Goal: Task Accomplishment & Management: Manage account settings

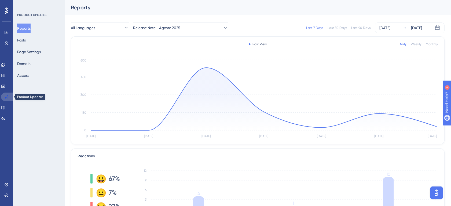
click at [6, 93] on link at bounding box center [7, 97] width 13 height 9
click at [5, 85] on icon at bounding box center [3, 86] width 4 height 3
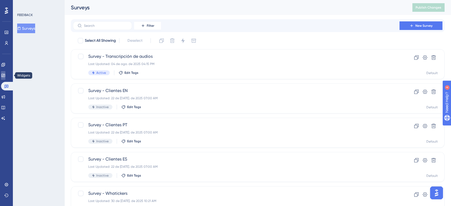
click at [5, 75] on icon at bounding box center [3, 75] width 4 height 4
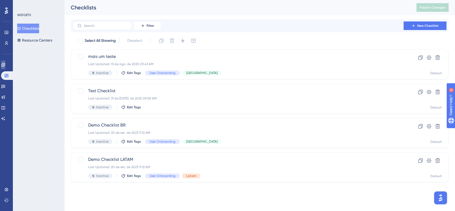
click at [5, 69] on link at bounding box center [3, 65] width 4 height 9
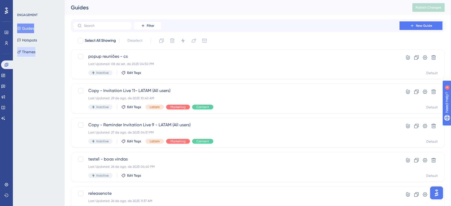
click at [30, 49] on button "Themes" at bounding box center [26, 52] width 18 height 10
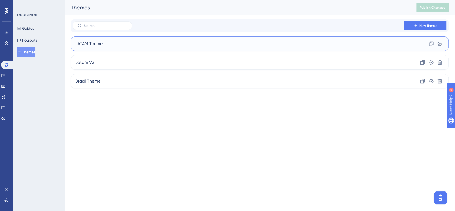
click at [133, 46] on div "LATAM Theme Clone Settings" at bounding box center [260, 43] width 378 height 14
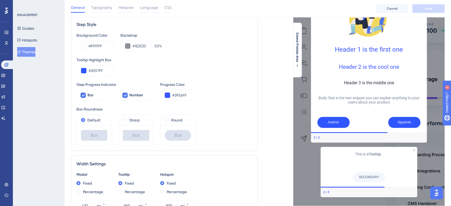
scroll to position [69, 0]
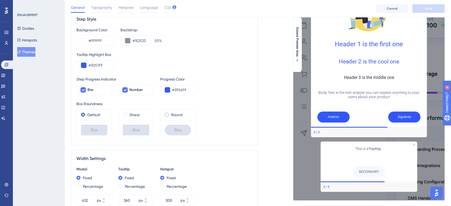
click at [167, 114] on span at bounding box center [167, 115] width 4 height 4
click at [170, 114] on input "radio" at bounding box center [170, 114] width 0 height 0
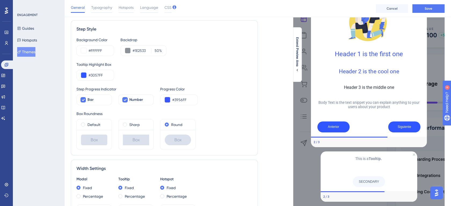
scroll to position [49, 0]
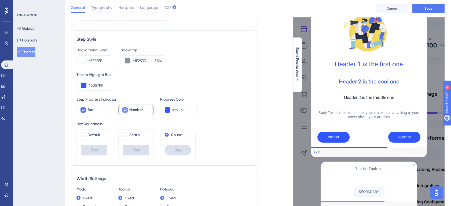
click at [124, 112] on div at bounding box center [124, 110] width 5 height 5
checkbox input "false"
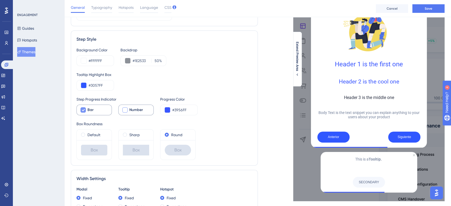
click at [94, 112] on div "Bar" at bounding box center [97, 110] width 20 height 6
checkbox input "false"
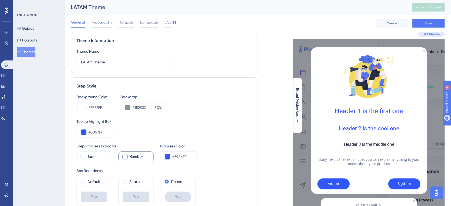
scroll to position [0, 0]
click at [101, 23] on span "Typography" at bounding box center [101, 22] width 21 height 6
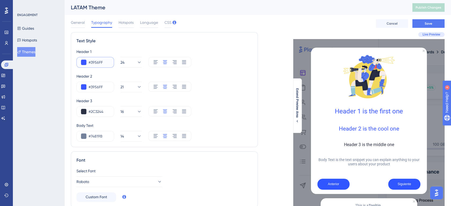
click at [103, 62] on input "#3956FF" at bounding box center [98, 62] width 21 height 6
click at [123, 63] on button "24" at bounding box center [130, 62] width 21 height 11
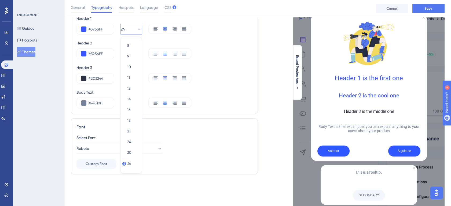
click at [130, 29] on button "24" at bounding box center [130, 29] width 21 height 11
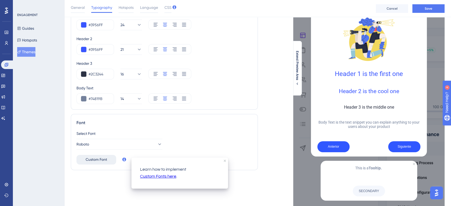
click at [100, 162] on span "Custom Font" at bounding box center [96, 160] width 21 height 6
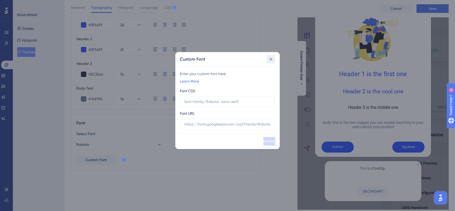
click at [275, 59] on button at bounding box center [271, 59] width 9 height 9
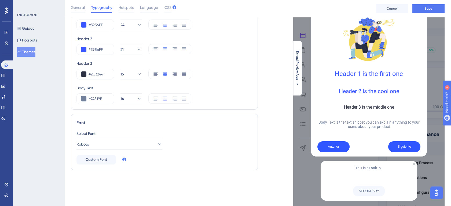
scroll to position [0, 0]
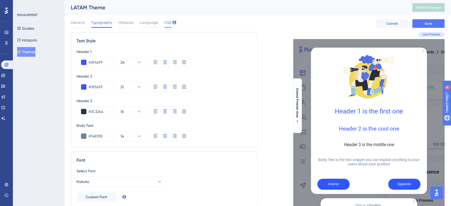
click at [167, 22] on span "CSS" at bounding box center [167, 22] width 7 height 6
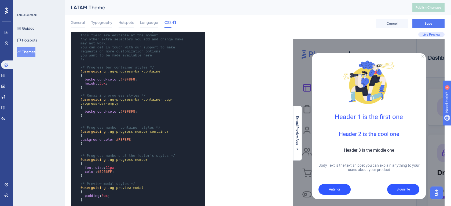
scroll to position [29, 0]
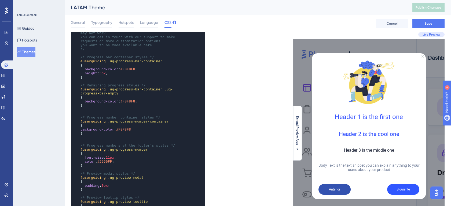
click at [332, 191] on button "Anterior" at bounding box center [334, 189] width 32 height 11
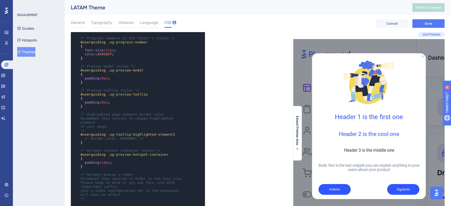
scroll to position [146, 0]
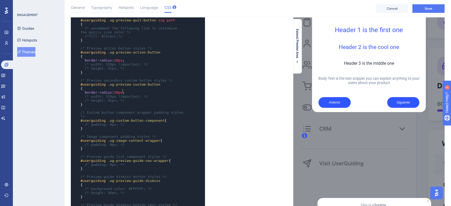
click at [127, 91] on pre "border-radius : 20px ;" at bounding box center [132, 93] width 106 height 4
click at [122, 58] on span "border-radius : 20px ;" at bounding box center [102, 60] width 44 height 4
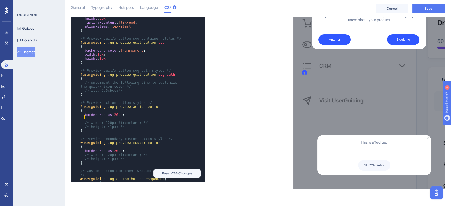
paste textarea "Code editor"
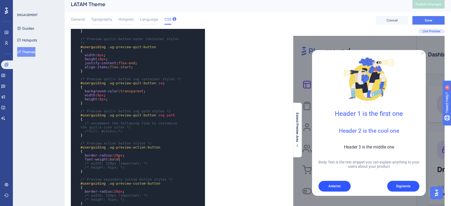
scroll to position [486, 0]
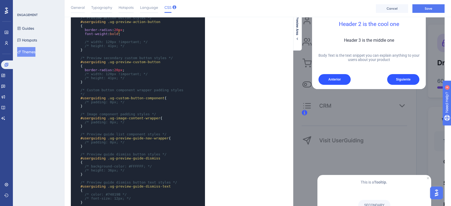
click at [128, 32] on pre "font-weight : bold ;" at bounding box center [132, 34] width 106 height 4
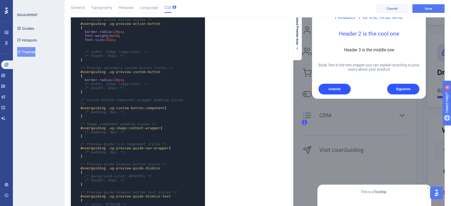
type textarea "1"
click at [106, 38] on span "12px" at bounding box center [110, 40] width 8 height 4
click at [108, 38] on span "12px" at bounding box center [110, 40] width 8 height 4
type textarea "12"
drag, startPoint x: 109, startPoint y: 36, endPoint x: 105, endPoint y: 36, distance: 3.8
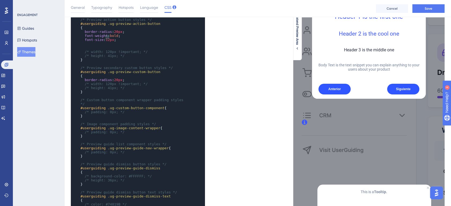
click at [106, 38] on span "12px" at bounding box center [110, 40] width 8 height 4
click at [139, 46] on pre "​" at bounding box center [132, 48] width 106 height 4
click at [108, 42] on span "64px" at bounding box center [110, 44] width 8 height 4
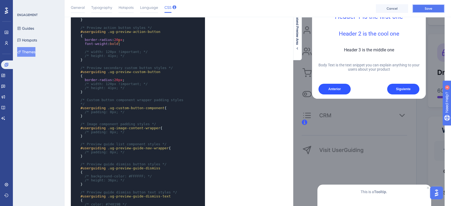
click at [418, 11] on button "Save" at bounding box center [428, 8] width 32 height 9
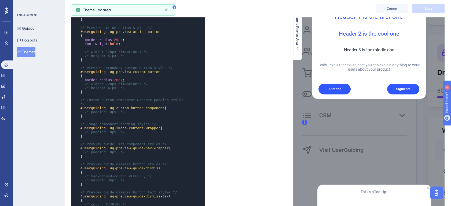
scroll to position [487, 0]
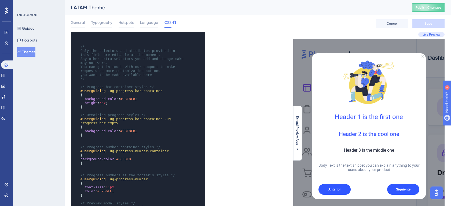
click at [102, 104] on span "3px" at bounding box center [102, 103] width 6 height 4
click at [86, 99] on span "background-color" at bounding box center [102, 99] width 34 height 4
type textarea "/* Only the selectors and attributes provided in this field are editable at the…"
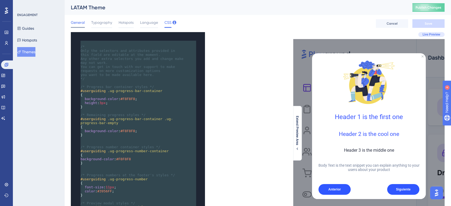
click at [84, 19] on span "General" at bounding box center [78, 22] width 14 height 6
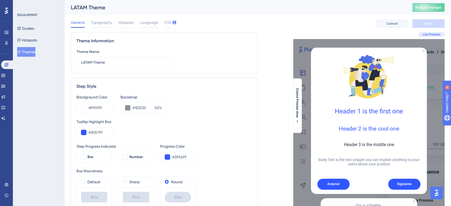
scroll to position [40, 0]
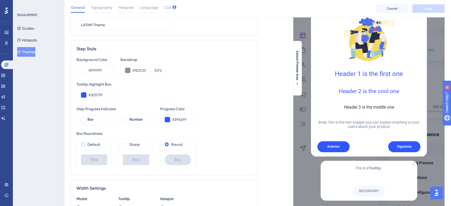
click at [94, 144] on label "Default" at bounding box center [93, 145] width 13 height 6
click at [431, 8] on span "Save" at bounding box center [428, 8] width 8 height 4
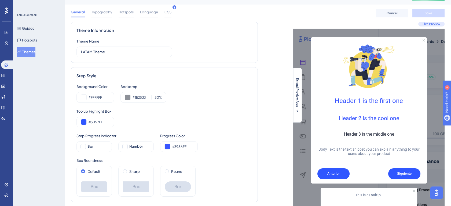
scroll to position [0, 0]
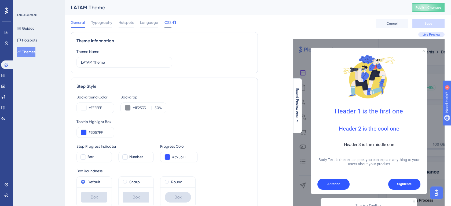
click at [165, 23] on span "CSS" at bounding box center [167, 22] width 7 height 6
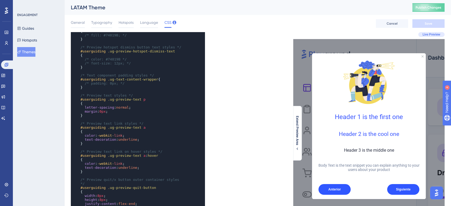
scroll to position [446, 0]
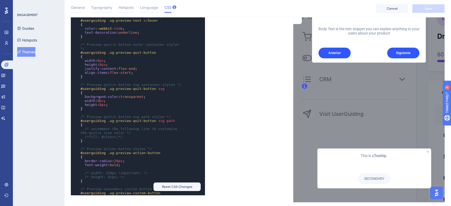
click at [99, 103] on span "height : 8px ;" at bounding box center [93, 105] width 27 height 4
type textarea "8"
drag, startPoint x: 100, startPoint y: 98, endPoint x: 97, endPoint y: 98, distance: 3.3
click at [97, 99] on span "width : 8px ;" at bounding box center [92, 101] width 25 height 4
type textarea "8"
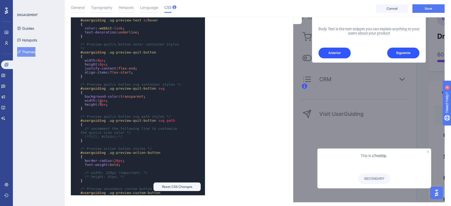
click at [101, 103] on span "8px" at bounding box center [102, 105] width 6 height 4
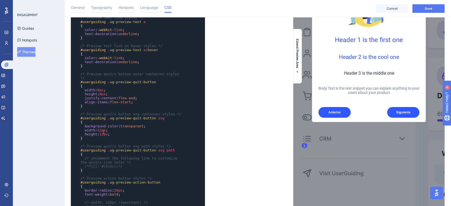
click at [123, 136] on pre "}" at bounding box center [132, 138] width 106 height 4
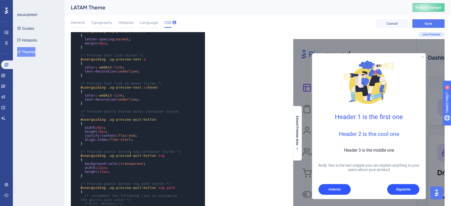
click at [131, 154] on span ".ug-preview-quit-button" at bounding box center [132, 156] width 48 height 4
click at [103, 158] on pre "{" at bounding box center [132, 160] width 106 height 4
click at [104, 130] on span "8px" at bounding box center [102, 132] width 6 height 4
click at [102, 127] on span "8px" at bounding box center [100, 128] width 6 height 4
type textarea "8"
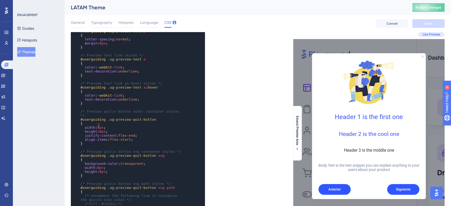
click at [98, 126] on span "8px" at bounding box center [100, 128] width 6 height 4
type textarea "8"
click at [100, 130] on span "8px" at bounding box center [102, 132] width 6 height 4
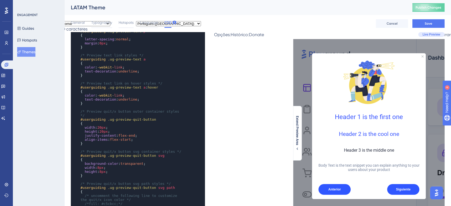
click at [125, 138] on span "flex-start" at bounding box center [120, 140] width 21 height 4
click at [121, 150] on span "/* Preview quit/x button svg container styles */" at bounding box center [130, 152] width 101 height 4
click at [82, 112] on span "/* Preview quit/x button outer container styles */" at bounding box center [130, 114] width 101 height 8
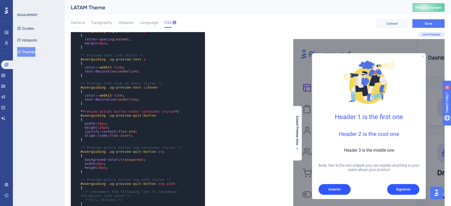
click at [183, 113] on pre "* Preview quit / x button outer container styles */" at bounding box center [132, 112] width 106 height 4
click at [160, 136] on pre "align-items : flex-start ;" at bounding box center [132, 136] width 106 height 4
type textarea "0"
click at [101, 129] on span "20px" at bounding box center [103, 128] width 8 height 4
click at [120, 126] on pre "width : 20px ;" at bounding box center [132, 124] width 106 height 4
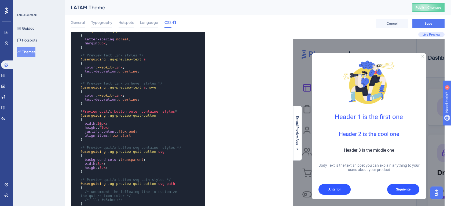
type textarea "20"
drag, startPoint x: 101, startPoint y: 123, endPoint x: 97, endPoint y: 124, distance: 4.1
click at [97, 124] on span "20px" at bounding box center [101, 124] width 8 height 4
click at [99, 144] on pre "​" at bounding box center [132, 144] width 106 height 4
click at [83, 149] on span "/* Preview quit/x button svg container styles */" at bounding box center [130, 148] width 101 height 4
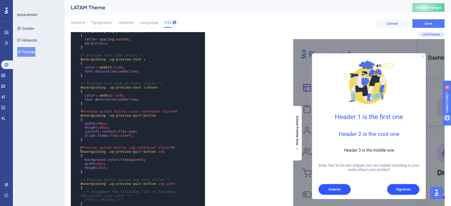
click at [170, 149] on span "* Preview quit / x button svg container styles */" at bounding box center [127, 148] width 94 height 4
click at [95, 164] on span "width : 8px ;" at bounding box center [92, 164] width 25 height 4
type textarea "8"
click at [98, 165] on span "8px" at bounding box center [100, 164] width 6 height 4
click at [135, 156] on pre "{" at bounding box center [132, 156] width 106 height 4
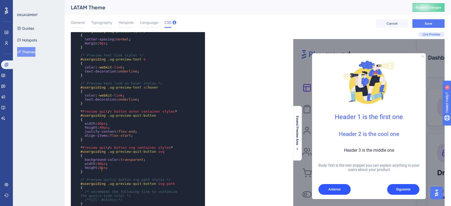
type textarea "8"
click at [100, 170] on span "8px" at bounding box center [102, 168] width 6 height 4
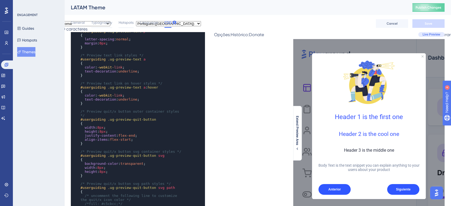
click at [137, 126] on pre "width : 8px ;" at bounding box center [132, 128] width 106 height 4
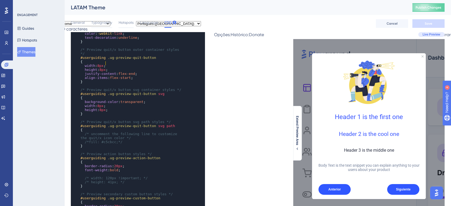
scroll to position [538, 0]
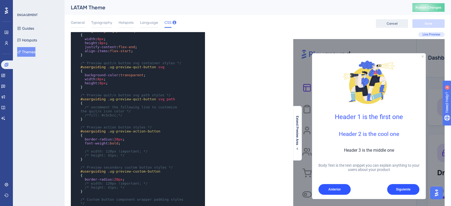
click at [389, 23] on span "Cancel" at bounding box center [391, 23] width 11 height 4
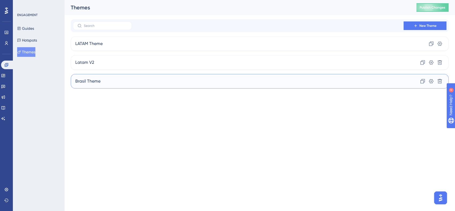
click at [126, 81] on div "Brasil Theme Clone Settings Delete" at bounding box center [260, 81] width 378 height 14
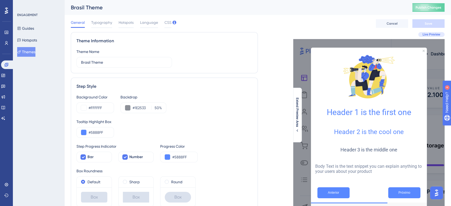
click at [35, 50] on button "Themes" at bounding box center [26, 52] width 18 height 10
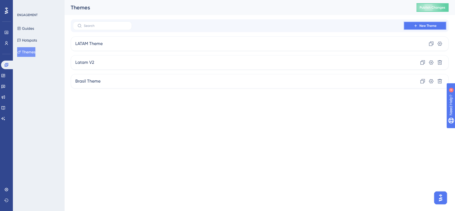
click at [416, 27] on icon at bounding box center [416, 26] width 4 height 4
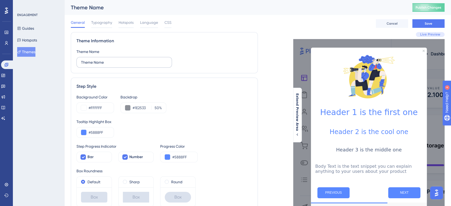
click at [119, 57] on label "Theme Name" at bounding box center [123, 62] width 95 height 11
click at [119, 60] on input "Theme Name" at bounding box center [124, 63] width 86 height 6
click at [114, 62] on input "Theme Name" at bounding box center [124, 63] width 86 height 6
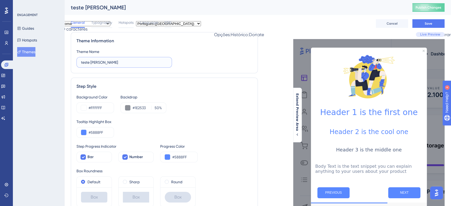
type input "teste ana"
click at [178, 92] on div "Step Style Background Color #FFFFFF Backdrop #1E2533 50 % Tooltip Highlight Box…" at bounding box center [164, 145] width 187 height 135
click at [168, 24] on span "CSS" at bounding box center [167, 22] width 7 height 6
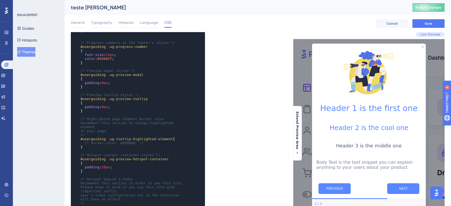
scroll to position [78, 0]
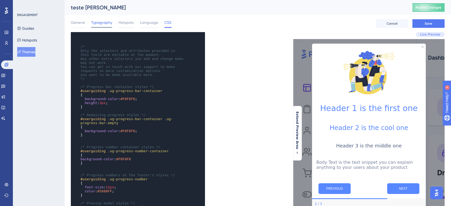
click at [99, 20] on span "Typography" at bounding box center [101, 22] width 21 height 6
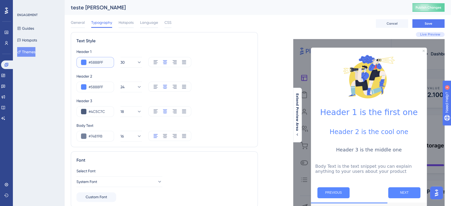
click at [82, 64] on button at bounding box center [83, 62] width 5 height 5
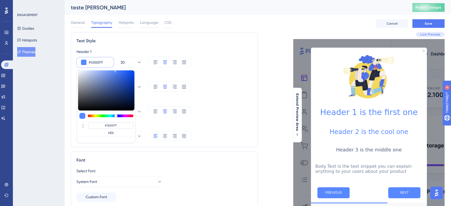
click at [172, 49] on div "Header 1" at bounding box center [164, 52] width 176 height 6
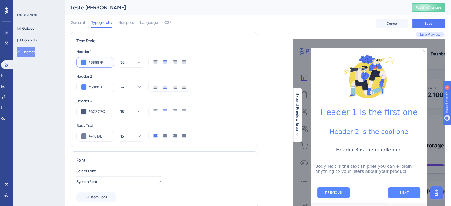
click at [96, 64] on input "#5888FF" at bounding box center [98, 62] width 21 height 6
drag, startPoint x: 94, startPoint y: 61, endPoint x: 111, endPoint y: 60, distance: 17.4
click at [111, 60] on div "#5888FF" at bounding box center [95, 62] width 38 height 11
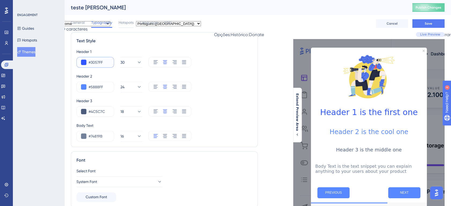
type input "#3057FF"
click at [200, 87] on div "#5888FF 24" at bounding box center [164, 87] width 176 height 11
click at [84, 88] on button at bounding box center [83, 86] width 5 height 5
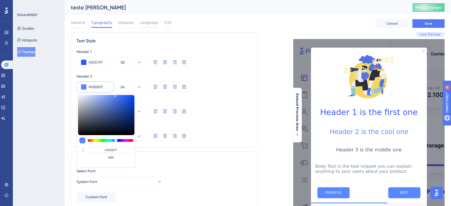
click at [237, 69] on div "Header 1 #3057FF 30 Header 2 #5888FF #5888FF HEX 24 Header 3 #4C5C7C 18 Body Te…" at bounding box center [164, 95] width 176 height 93
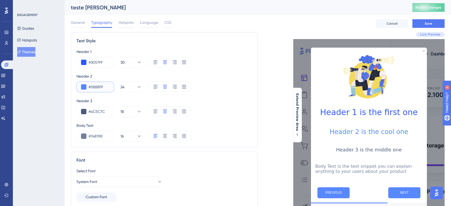
click at [91, 88] on input "#5888FF" at bounding box center [98, 87] width 21 height 6
click at [95, 88] on input "#5888FF" at bounding box center [98, 87] width 21 height 6
paste input "BDE2FC"
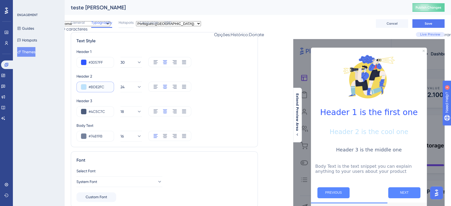
click at [90, 84] on input "#BDE2FC" at bounding box center [98, 87] width 21 height 6
paste input "96BF32"
type input "#96BF32"
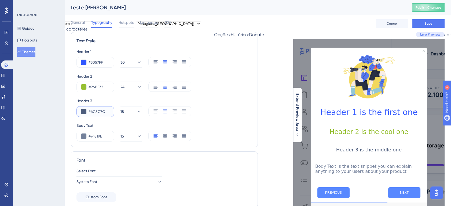
click at [100, 114] on input "#4C5C7C" at bounding box center [98, 112] width 21 height 6
paste input "0F2A51"
type input "#0F2A51"
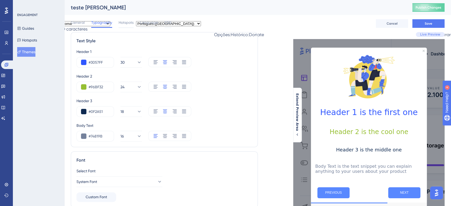
click at [116, 127] on div "Body Text" at bounding box center [164, 126] width 176 height 6
click at [101, 139] on input "#74819B" at bounding box center [98, 136] width 21 height 6
paste input "0F2A51"
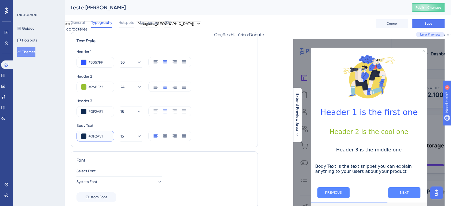
type input "#0F2A51"
click at [227, 128] on div "Body Text" at bounding box center [164, 126] width 176 height 6
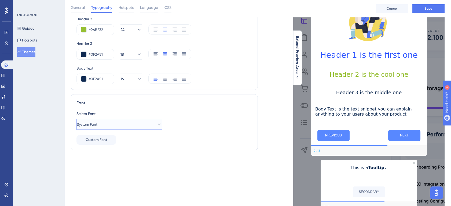
click at [142, 120] on button "System Font" at bounding box center [119, 124] width 86 height 11
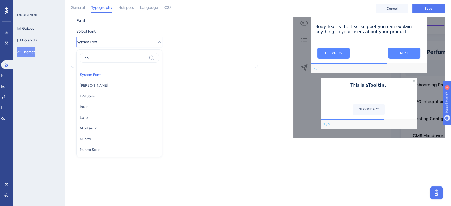
scroll to position [111, 0]
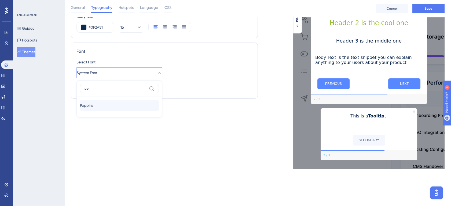
type input "po"
click at [103, 104] on button "Poppins Poppins" at bounding box center [119, 105] width 79 height 11
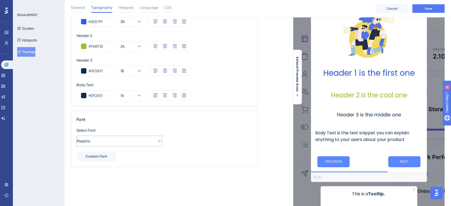
scroll to position [41, 0]
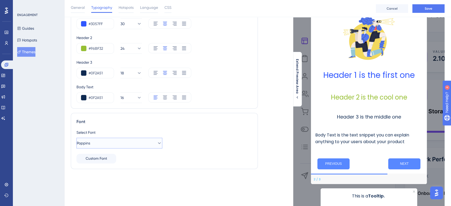
click at [131, 143] on button "Poppins" at bounding box center [119, 143] width 86 height 11
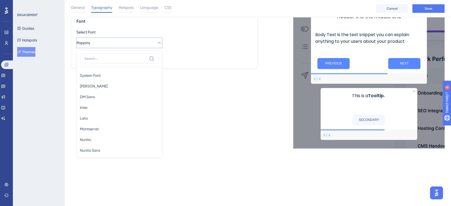
click at [184, 82] on div "Text Style Header 1 #3057FF 30 Header 2 #96BF32 24 Header 3 #0F2A51 18 Body Tex…" at bounding box center [164, 21] width 187 height 256
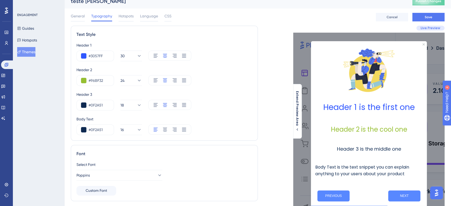
scroll to position [0, 0]
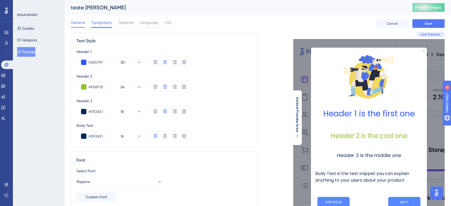
click at [78, 21] on span "General" at bounding box center [78, 22] width 14 height 6
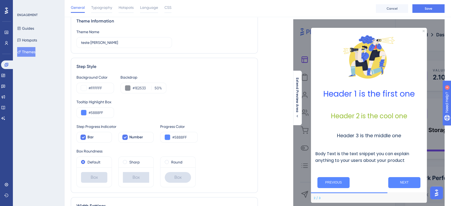
scroll to position [30, 0]
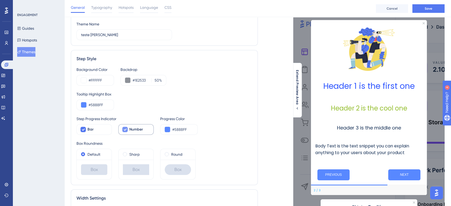
click at [130, 126] on label "Number" at bounding box center [135, 129] width 35 height 11
checkbox input "false"
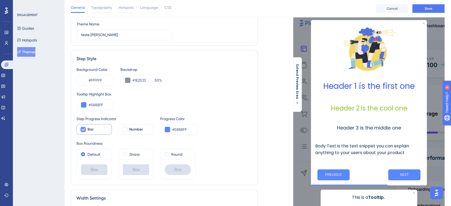
click at [98, 127] on div "Bar" at bounding box center [97, 130] width 20 height 6
checkbox input "false"
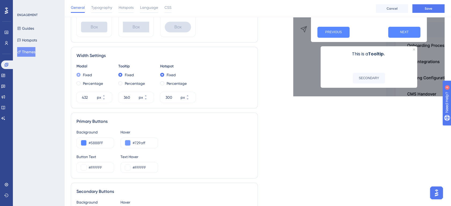
scroll to position [179, 0]
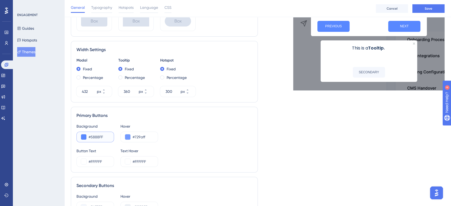
click at [94, 138] on input "#5888FF" at bounding box center [98, 137] width 21 height 6
paste input "3956"
type input "#3956FF"
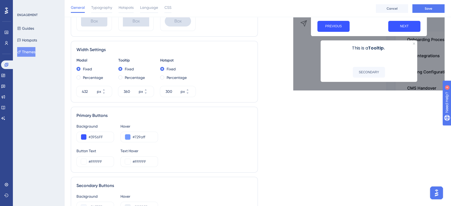
click at [263, 133] on div "Live Preview Header 1 is the first one Header 2 is the cool one Header 3 is the…" at bounding box center [351, 80] width 187 height 449
click at [135, 139] on input "#729aff" at bounding box center [142, 137] width 21 height 6
paste input "3352B0"
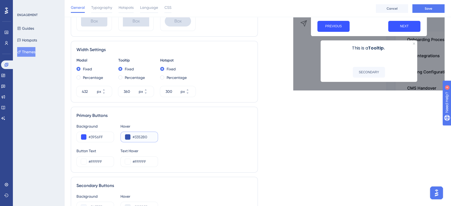
type input "#3352B0"
click at [213, 142] on div "Background #3956FF Hover #3352B0" at bounding box center [164, 132] width 176 height 19
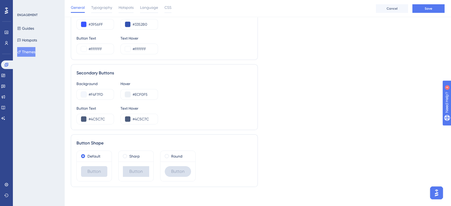
scroll to position [293, 0]
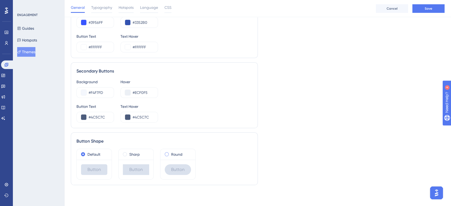
click at [183, 153] on div "Round" at bounding box center [178, 155] width 26 height 6
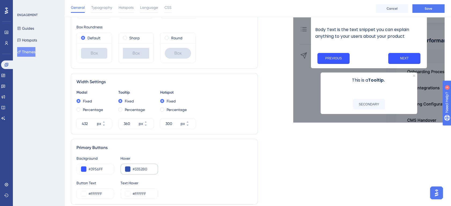
scroll to position [149, 0]
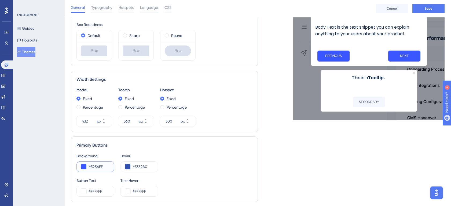
click at [99, 165] on input "#3956FF" at bounding box center [98, 167] width 21 height 6
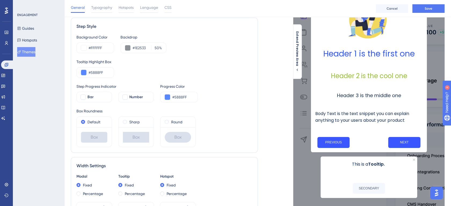
scroll to position [60, 0]
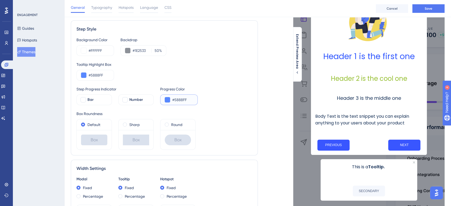
click at [178, 102] on input "#5888FF" at bounding box center [182, 100] width 21 height 6
paste input "3956"
type input "#3956FF"
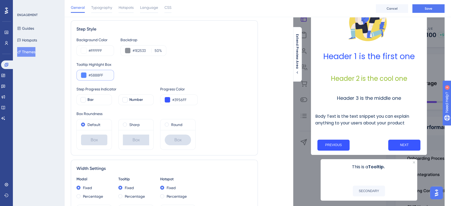
click at [101, 76] on input "#5888FF" at bounding box center [98, 75] width 21 height 6
paste input "3956"
type input "#3956FF"
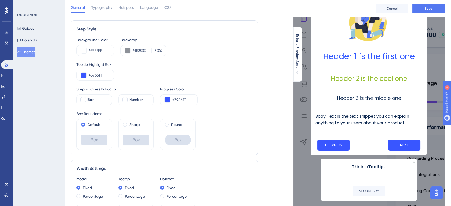
click at [185, 75] on div "Tooltip Highlight Box #3956FF" at bounding box center [164, 70] width 176 height 19
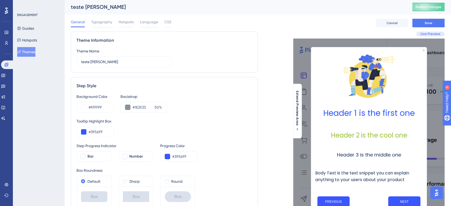
scroll to position [0, 0]
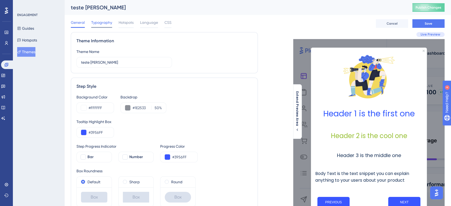
click at [105, 25] on span "Typography" at bounding box center [101, 22] width 21 height 6
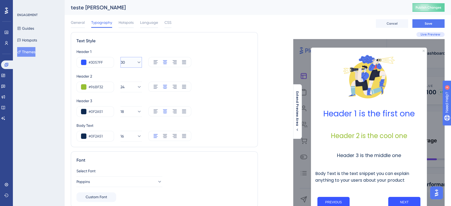
click at [129, 67] on button "30" at bounding box center [130, 62] width 21 height 11
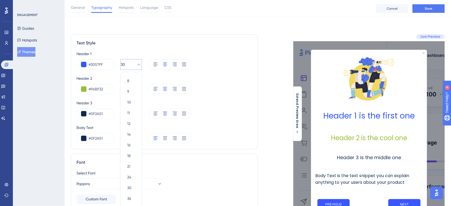
scroll to position [35, 0]
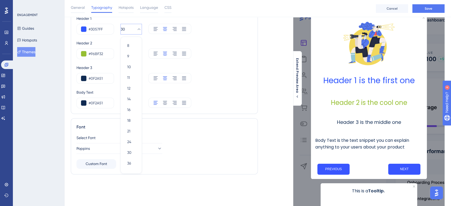
click at [264, 125] on div "Live Preview Header 1 is the first one Header 2 is the cool one Header 3 is the…" at bounding box center [351, 116] width 187 height 235
click at [124, 79] on span "18" at bounding box center [122, 78] width 3 height 6
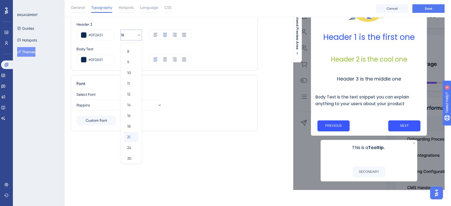
click at [130, 136] on div "21 21" at bounding box center [131, 137] width 8 height 11
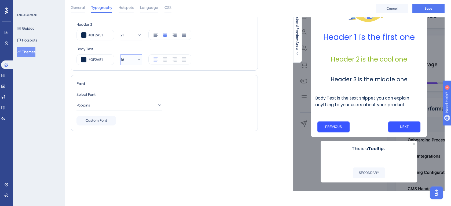
click at [136, 62] on icon at bounding box center [138, 59] width 5 height 5
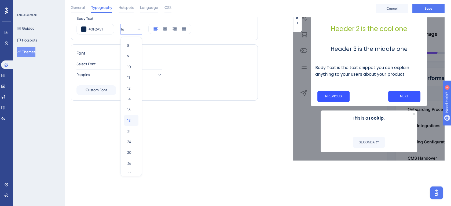
click at [130, 123] on span "18" at bounding box center [128, 120] width 3 height 6
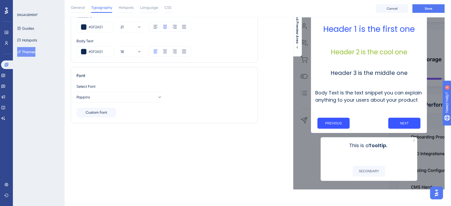
click at [188, 126] on div "Font Select Font Poppins Custom Font" at bounding box center [164, 97] width 187 height 61
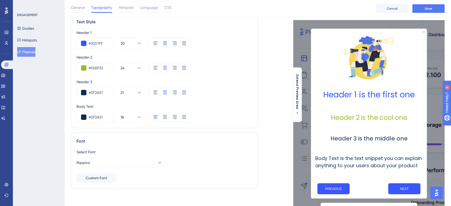
scroll to position [0, 0]
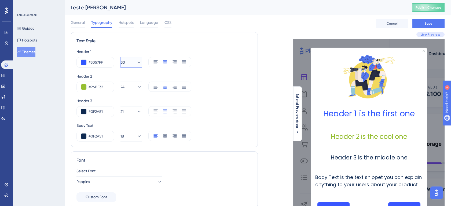
click at [125, 65] on span "30" at bounding box center [123, 62] width 4 height 6
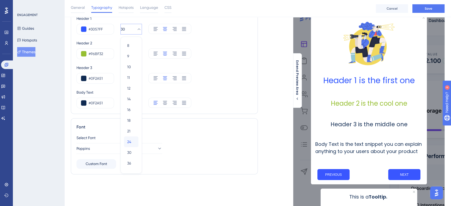
click at [130, 142] on span "24" at bounding box center [129, 142] width 4 height 6
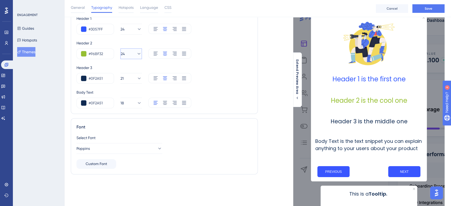
click at [136, 52] on icon at bounding box center [138, 53] width 5 height 5
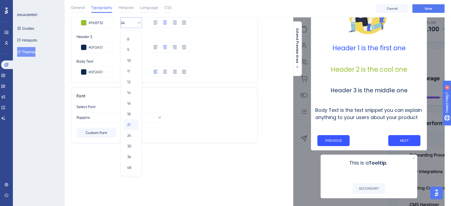
click at [128, 124] on span "21" at bounding box center [128, 125] width 3 height 6
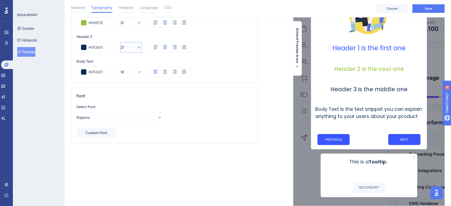
click at [136, 48] on icon at bounding box center [138, 47] width 5 height 5
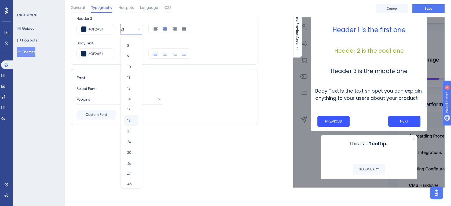
click at [129, 119] on span "18" at bounding box center [128, 120] width 3 height 6
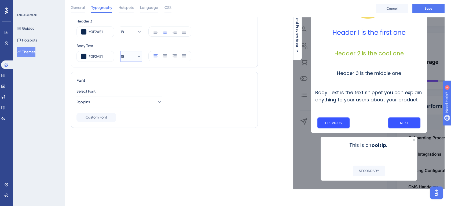
click at [136, 58] on icon at bounding box center [138, 56] width 5 height 5
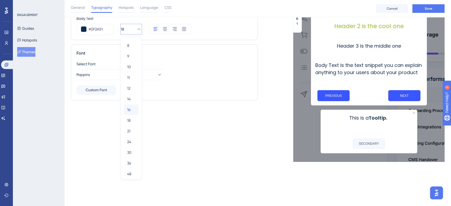
click at [128, 112] on span "16" at bounding box center [128, 110] width 3 height 6
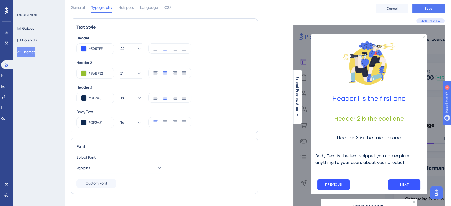
scroll to position [0, 0]
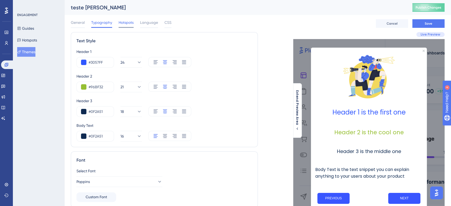
click at [124, 20] on span "Hotspots" at bounding box center [126, 22] width 15 height 6
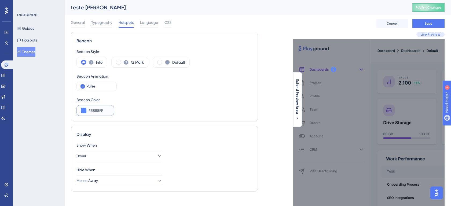
click at [98, 112] on input "#5888FF" at bounding box center [98, 111] width 21 height 6
paste input "3956"
type input "#3956FF"
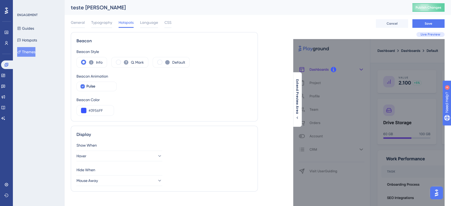
click at [188, 109] on div "Beacon Color #3956FF" at bounding box center [164, 106] width 176 height 19
click at [147, 157] on button "Hover" at bounding box center [119, 156] width 86 height 11
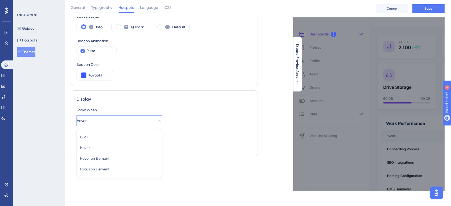
click at [173, 107] on div "Show When" at bounding box center [164, 110] width 176 height 6
click at [158, 147] on button "Mouse Away" at bounding box center [119, 145] width 86 height 11
click at [183, 135] on div "Hide When" at bounding box center [164, 135] width 176 height 6
click at [167, 27] on icon at bounding box center [167, 27] width 5 height 5
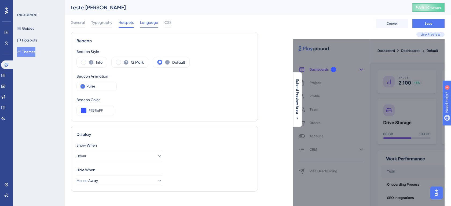
click at [150, 24] on span "Language" at bounding box center [149, 22] width 18 height 6
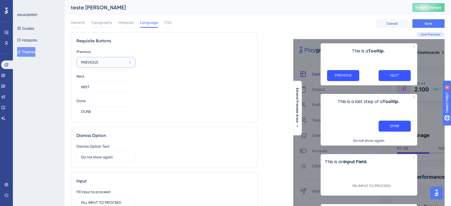
click at [112, 63] on input "PREVIOUS" at bounding box center [104, 63] width 46 height 6
click at [107, 64] on input "PREVIOUS" at bounding box center [104, 63] width 46 height 6
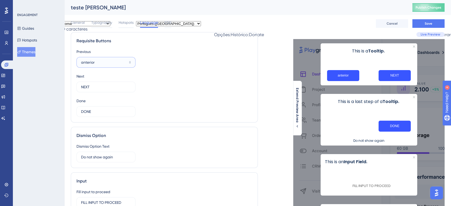
click at [107, 64] on input "anterior" at bounding box center [104, 63] width 46 height 6
type input "ANTERIOR"
click at [97, 89] on input "NEXT" at bounding box center [103, 87] width 45 height 6
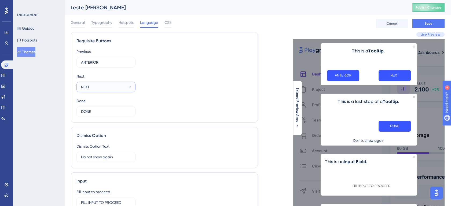
click at [97, 89] on input "NEXT" at bounding box center [103, 87] width 45 height 6
type input "SIGUINTE"
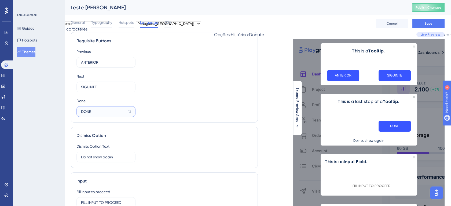
click at [96, 111] on input "DONE" at bounding box center [103, 112] width 45 height 6
click at [96, 113] on input "DONE" at bounding box center [103, 112] width 45 height 6
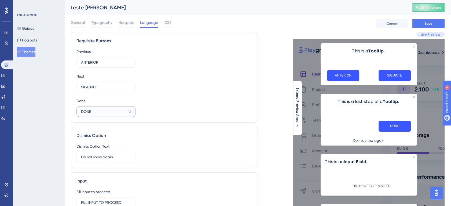
click at [96, 113] on input "DONE" at bounding box center [103, 112] width 45 height 6
type input "HECHO"
click at [140, 142] on div "Dismiss Option Dismiss Option Text Do not show again 9" at bounding box center [164, 147] width 187 height 41
click at [120, 160] on input "Do not show again" at bounding box center [104, 157] width 46 height 6
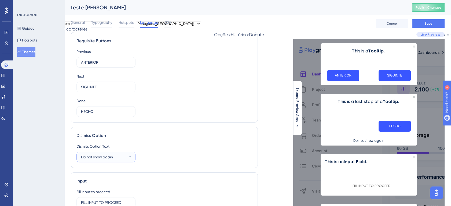
click at [120, 160] on input "Do not show again" at bounding box center [104, 157] width 46 height 6
click at [96, 157] on input "Do not show again" at bounding box center [104, 157] width 46 height 6
paste input "No volver a mostrar"
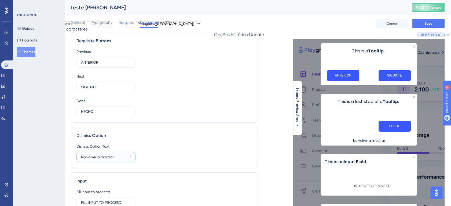
type input "No volver a mostrar"
click at [194, 155] on div "Dismiss Option Text No volver a mostrar 7" at bounding box center [164, 152] width 176 height 19
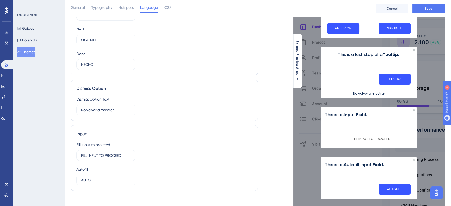
scroll to position [68, 0]
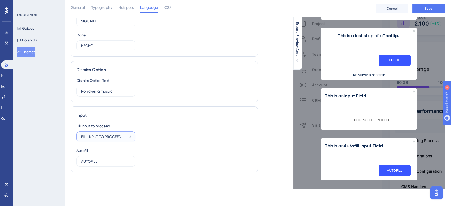
click at [113, 138] on input "FILL INPUT TO PROCEED" at bounding box center [104, 137] width 46 height 6
click at [90, 134] on input "FILL INPUT TO PROCEED" at bounding box center [104, 137] width 46 height 6
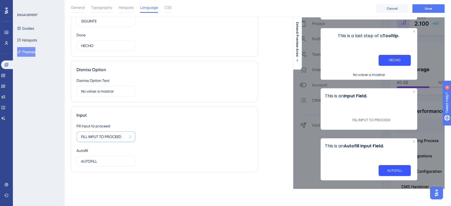
click at [90, 134] on input "FILL INPUT TO PROCEED" at bounding box center [104, 137] width 46 height 6
type input "c"
type input "Complete para continuar"
click at [94, 161] on input "AUTOFILL" at bounding box center [104, 162] width 46 height 6
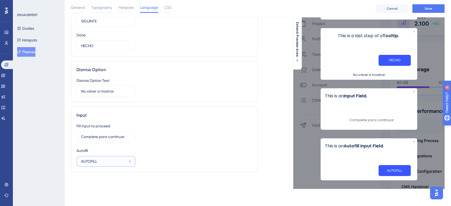
click at [94, 161] on input "AUTOFILL" at bounding box center [104, 162] width 46 height 6
type input "COMPLETE"
click at [162, 129] on div "Fill input to proceed Complete para continuar 0 Autofill COMPLETE 8" at bounding box center [164, 145] width 176 height 44
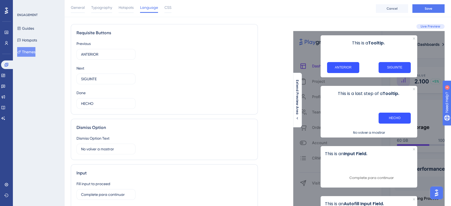
scroll to position [0, 0]
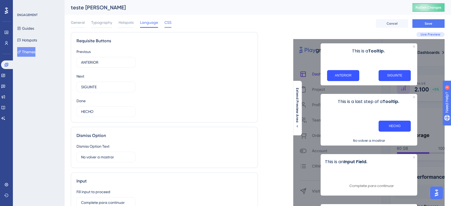
click at [165, 23] on span "CSS" at bounding box center [167, 22] width 7 height 6
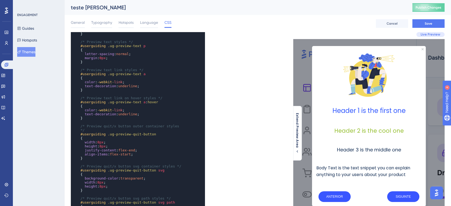
scroll to position [437, 0]
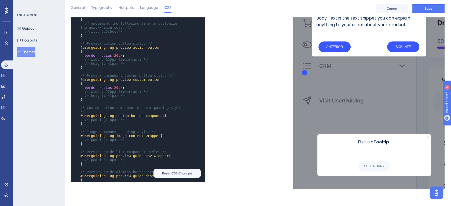
click at [82, 74] on span "/* Preview secondary custom button styles */" at bounding box center [126, 76] width 92 height 4
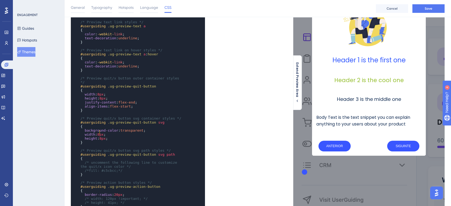
type textarea "8"
click at [98, 133] on span "8px" at bounding box center [100, 135] width 6 height 4
type textarea "8"
click at [99, 137] on span "8px" at bounding box center [102, 139] width 6 height 4
click at [220, 136] on div "x ​ /* Preview hotspot dismiss button icon styles */ #userguiding .ug-preview-h…" at bounding box center [164, 131] width 187 height 300
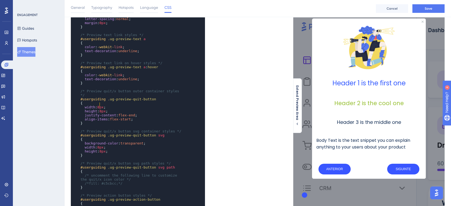
type textarea "8"
click at [98, 105] on span "8px" at bounding box center [100, 107] width 6 height 4
type textarea "8"
click at [99, 110] on span "8px" at bounding box center [102, 111] width 6 height 4
click at [241, 110] on div "x ​ /* Preview hotspot dismiss button icon styles */ #userguiding .ug-preview-h…" at bounding box center [164, 155] width 187 height 300
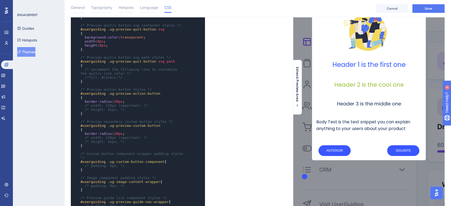
scroll to position [49, 0]
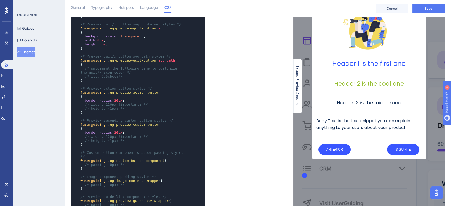
click at [128, 131] on pre "border-radius : 20px ;" at bounding box center [132, 133] width 106 height 4
click at [130, 99] on pre "border-radius : 20px ;" at bounding box center [132, 101] width 106 height 4
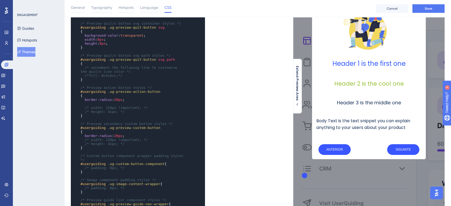
paste textarea "Code editor"
click at [125, 134] on pre "border-radius : 20px ;" at bounding box center [132, 136] width 106 height 4
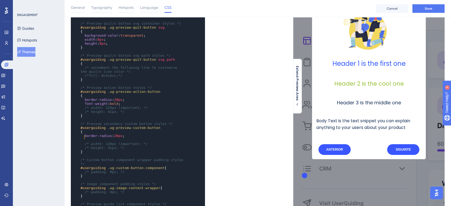
paste textarea "Code editor"
click at [125, 158] on span "/* Custom button component wrapper padding styles */" at bounding box center [132, 162] width 105 height 8
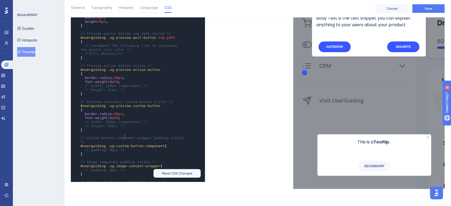
scroll to position [439, 0]
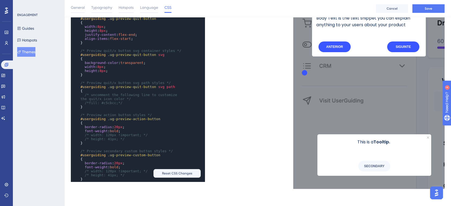
click at [127, 130] on pre "font-weight : bold ;" at bounding box center [132, 131] width 106 height 4
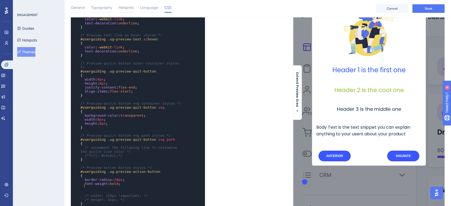
scroll to position [493, 0]
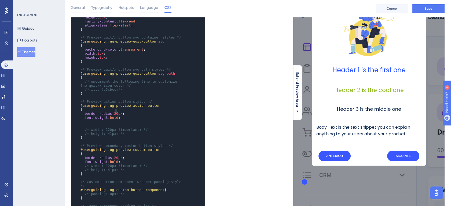
type textarea "20"
click at [114, 112] on span "20px" at bounding box center [118, 114] width 8 height 4
click at [143, 124] on pre "​" at bounding box center [132, 126] width 106 height 4
click at [123, 172] on pre "}" at bounding box center [132, 174] width 106 height 4
click at [87, 128] on span "/* width: 120px !important; */" at bounding box center [116, 130] width 63 height 4
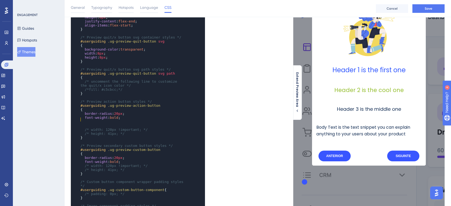
click at [95, 120] on pre "​" at bounding box center [132, 122] width 106 height 4
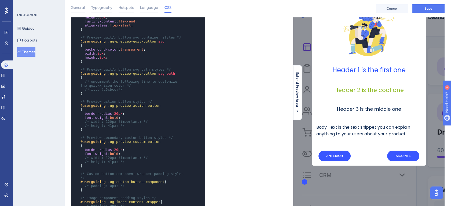
click at [86, 120] on span "/* width: 120px !important; */" at bounding box center [116, 122] width 63 height 4
click at [145, 120] on pre "* width : 120px !important ; */" at bounding box center [132, 122] width 106 height 4
click at [89, 120] on span "width" at bounding box center [88, 122] width 10 height 4
click at [141, 124] on pre "/* height: 41px; */" at bounding box center [132, 126] width 106 height 4
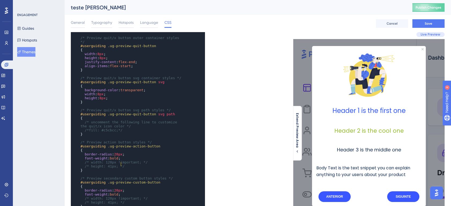
click at [124, 132] on pre "}" at bounding box center [132, 134] width 106 height 4
click at [106, 88] on span "background-color" at bounding box center [102, 90] width 34 height 4
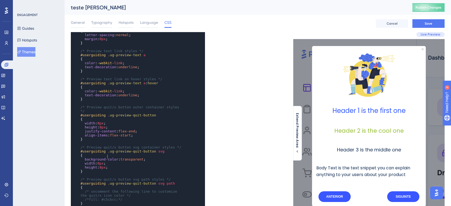
scroll to position [446, 0]
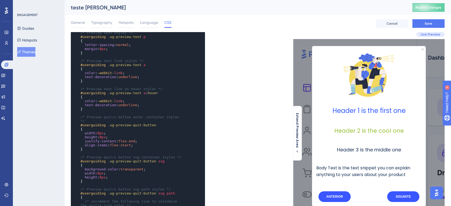
click at [102, 17] on div "General Typography Hotspots Language CSS Cancel Save" at bounding box center [258, 23] width 374 height 17
click at [101, 21] on span "Typography" at bounding box center [101, 22] width 21 height 6
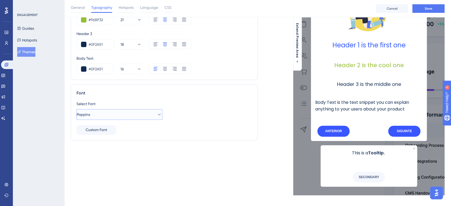
click at [146, 116] on button "Poppins" at bounding box center [119, 114] width 86 height 11
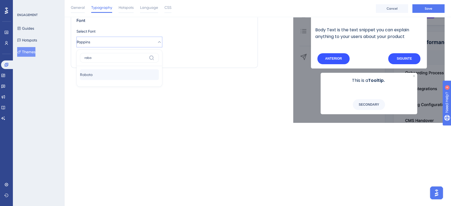
type input "robo"
click at [128, 79] on button "Roboto Roboto" at bounding box center [119, 74] width 79 height 11
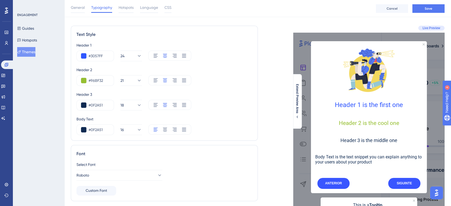
scroll to position [0, 0]
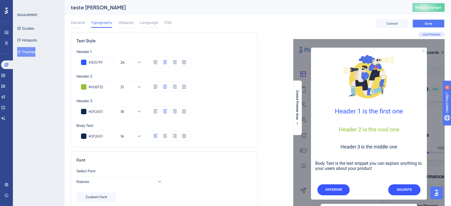
click at [431, 24] on span "Save" at bounding box center [428, 23] width 8 height 4
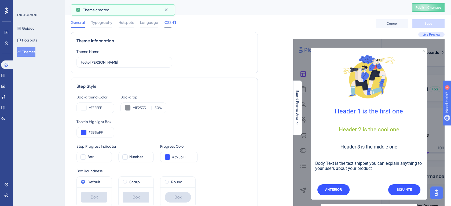
click at [168, 24] on span "CSS" at bounding box center [167, 22] width 7 height 6
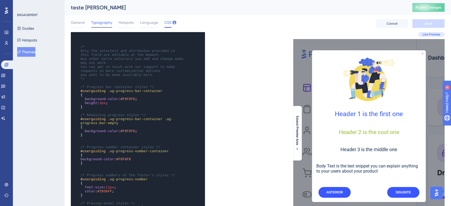
click at [107, 24] on span "Typography" at bounding box center [101, 22] width 21 height 6
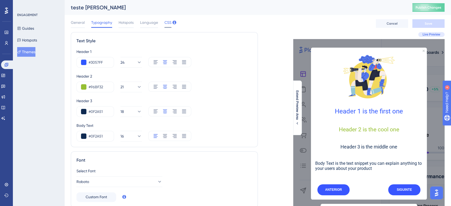
click at [168, 25] on span "CSS" at bounding box center [167, 22] width 7 height 6
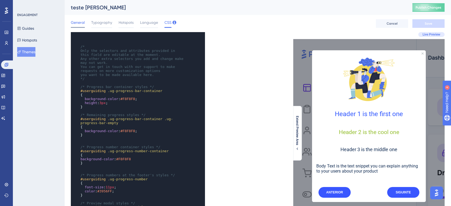
click at [71, 23] on span "General" at bounding box center [78, 22] width 14 height 6
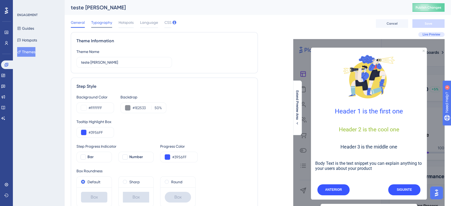
click at [102, 23] on span "Typography" at bounding box center [101, 22] width 21 height 6
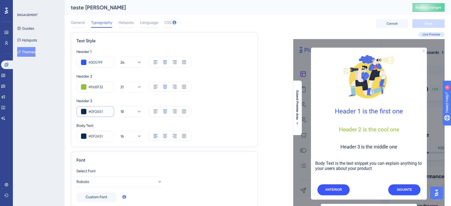
click at [94, 112] on input "#0F2A51" at bounding box center [98, 112] width 21 height 6
click at [99, 84] on input "#96BF32" at bounding box center [98, 87] width 21 height 6
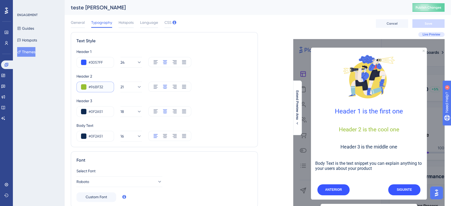
click at [99, 84] on input "#96BF32" at bounding box center [98, 87] width 21 height 6
click at [433, 35] on span "Live Preview" at bounding box center [431, 34] width 18 height 4
click at [423, 35] on span "Live Preview" at bounding box center [431, 34] width 18 height 4
click at [297, 123] on icon at bounding box center [297, 123] width 4 height 4
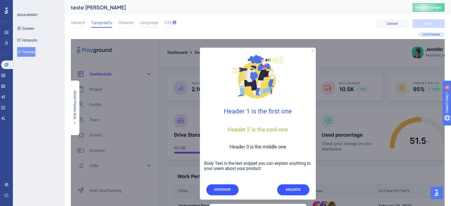
click at [76, 107] on span "Shrink Preview Area" at bounding box center [75, 105] width 4 height 28
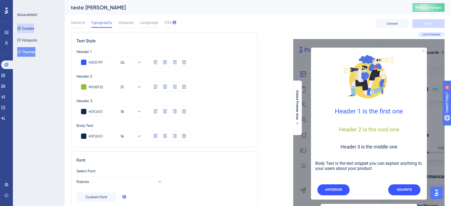
drag, startPoint x: 24, startPoint y: 25, endPoint x: 73, endPoint y: 35, distance: 49.3
click at [24, 25] on button "Guides" at bounding box center [25, 29] width 17 height 10
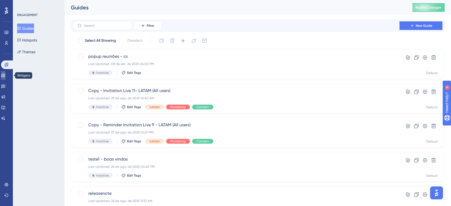
click at [4, 75] on link at bounding box center [3, 75] width 4 height 9
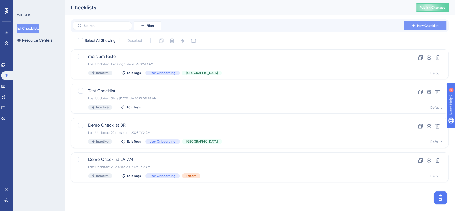
click at [427, 25] on span "New Checklist" at bounding box center [427, 26] width 21 height 4
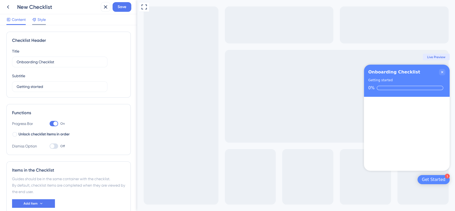
click at [44, 21] on span "Style" at bounding box center [42, 19] width 8 height 6
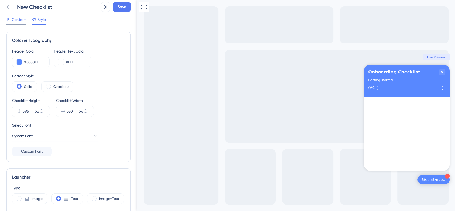
click at [13, 22] on span "Content" at bounding box center [19, 19] width 14 height 6
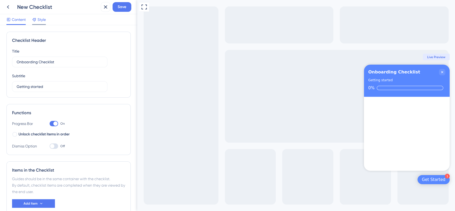
click at [43, 23] on span "Style" at bounding box center [42, 19] width 8 height 6
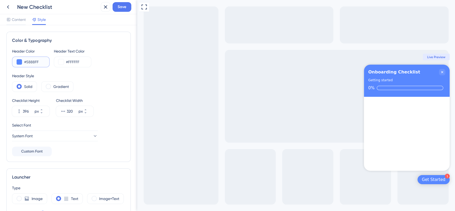
click at [34, 63] on input "#5888FF" at bounding box center [34, 62] width 21 height 6
click at [34, 61] on input "#5888FF" at bounding box center [34, 62] width 21 height 6
paste input "3956"
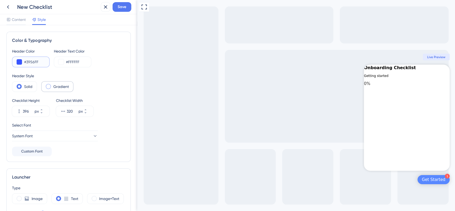
type input "#3956FF"
click at [58, 90] on div "Gradient" at bounding box center [57, 86] width 32 height 11
click at [75, 64] on input "#FFFFFF" at bounding box center [76, 62] width 21 height 6
click at [69, 63] on input "#FFFFFF" at bounding box center [76, 62] width 21 height 6
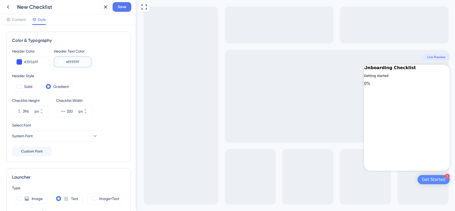
click at [69, 63] on input "#FFFFFF" at bounding box center [76, 62] width 21 height 6
paste input "C7F169"
type input "#FFFFFF"
click at [27, 90] on div "Solid" at bounding box center [24, 86] width 25 height 11
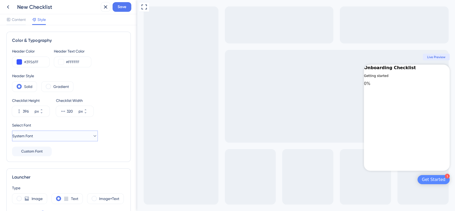
click at [53, 139] on button "System Font" at bounding box center [55, 136] width 86 height 11
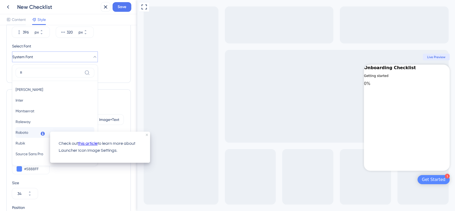
type input "R"
click at [28, 130] on span "Roboto" at bounding box center [22, 132] width 13 height 6
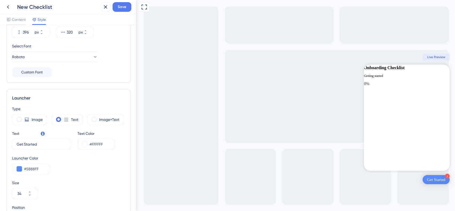
scroll to position [0, 0]
click at [36, 146] on input "Get Started" at bounding box center [40, 144] width 46 height 6
click at [45, 147] on input "Get Started" at bounding box center [40, 144] width 46 height 6
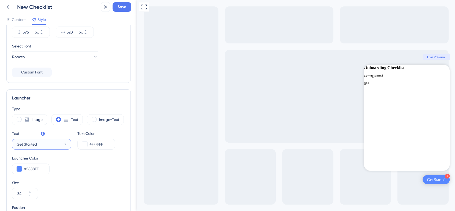
click at [45, 147] on input "Get Started" at bounding box center [40, 144] width 46 height 6
click at [33, 167] on input "#5888FF" at bounding box center [34, 169] width 21 height 6
click at [20, 167] on button at bounding box center [19, 168] width 5 height 5
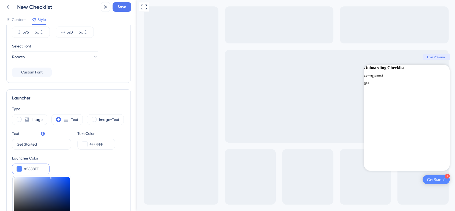
click at [36, 170] on input "#5888FF" at bounding box center [34, 169] width 21 height 6
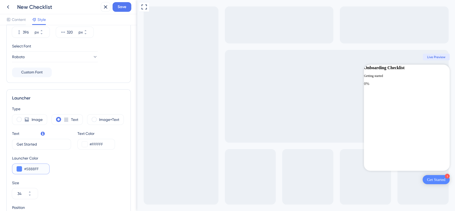
click at [36, 170] on input "#5888FF" at bounding box center [34, 169] width 21 height 6
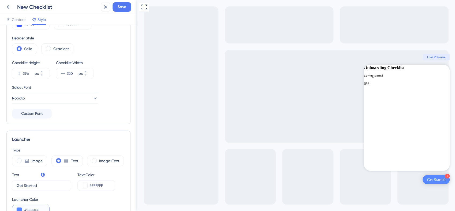
scroll to position [9, 0]
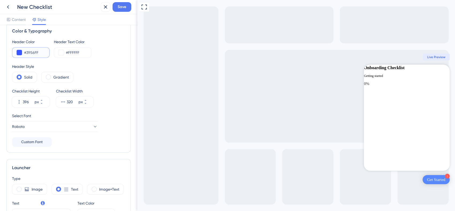
click at [31, 49] on input "#3956FF" at bounding box center [34, 52] width 21 height 6
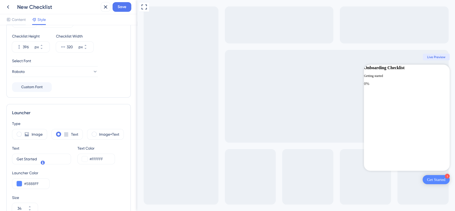
scroll to position [79, 0]
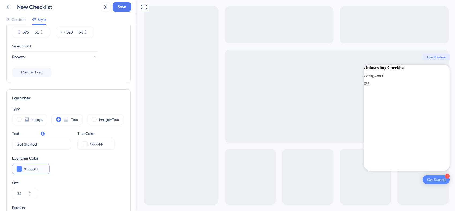
click at [34, 169] on input "#5888FF" at bounding box center [34, 169] width 21 height 6
paste input "3956"
type input "#3956FF"
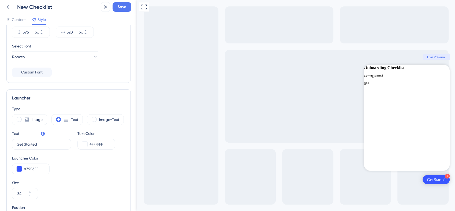
click at [64, 172] on div "Launcher Color #3956FF" at bounding box center [68, 164] width 113 height 19
click at [30, 146] on input "Get Started" at bounding box center [40, 144] width 46 height 6
type input "v"
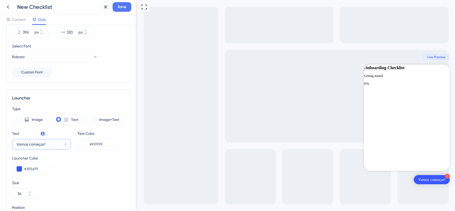
type input "Vamos começar!"
click at [65, 162] on div "Launcher Color #3956FF" at bounding box center [68, 164] width 113 height 19
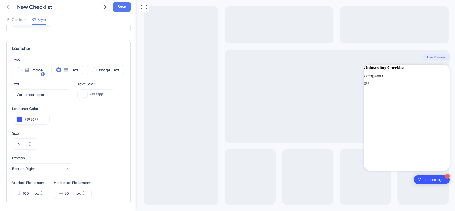
scroll to position [139, 0]
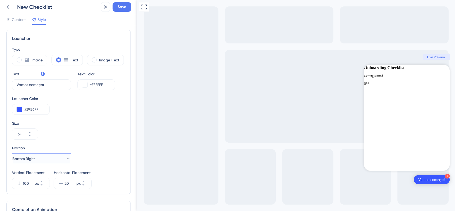
click at [45, 159] on button "Bottom Right" at bounding box center [41, 158] width 59 height 11
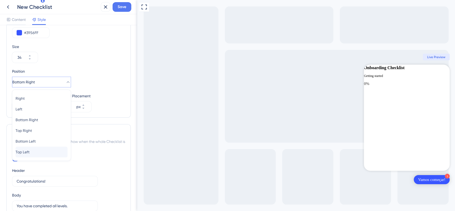
scroll to position [212, 0]
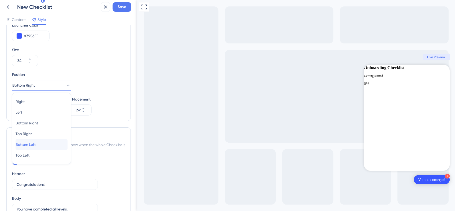
click at [40, 146] on div "Bottom Left Bottom Left" at bounding box center [42, 144] width 52 height 11
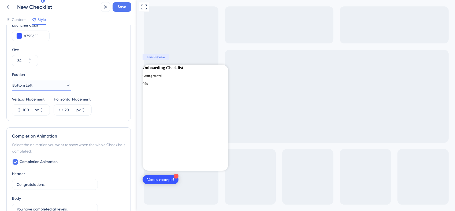
click at [43, 89] on button "Bottom Left" at bounding box center [41, 85] width 59 height 11
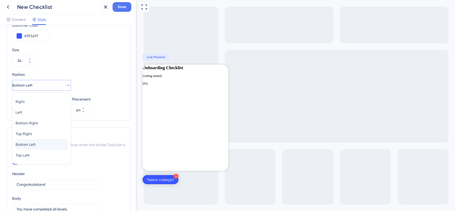
scroll to position [222, 0]
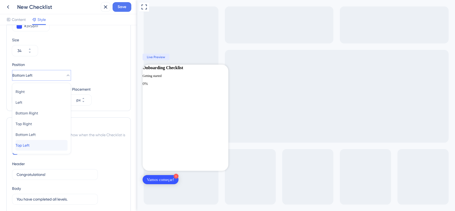
click at [35, 142] on div "Top Left Top Left" at bounding box center [42, 145] width 52 height 11
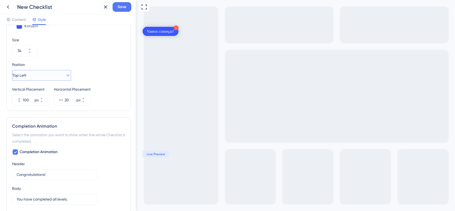
click at [47, 80] on button "Top Left" at bounding box center [41, 75] width 59 height 11
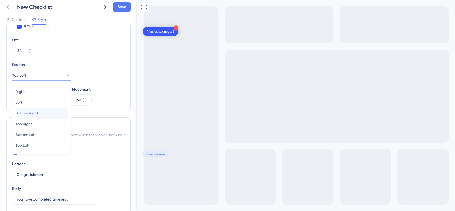
click at [48, 115] on div "Bottom Right Bottom Right" at bounding box center [42, 113] width 52 height 11
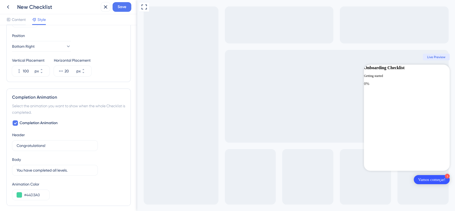
scroll to position [252, 0]
click at [54, 148] on label "Congratulations! 14" at bounding box center [55, 144] width 86 height 11
click at [54, 148] on input "Congratulations!" at bounding box center [53, 145] width 72 height 6
click at [54, 148] on label "Congratulations! 14" at bounding box center [55, 144] width 86 height 11
click at [54, 148] on input "Congratulations!" at bounding box center [53, 145] width 72 height 6
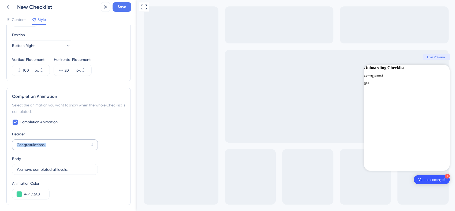
click at [54, 148] on label "Congratulations! 14" at bounding box center [55, 144] width 86 height 11
click at [54, 148] on input "Congratulations!" at bounding box center [53, 145] width 72 height 6
drag, startPoint x: 54, startPoint y: 148, endPoint x: 39, endPoint y: 143, distance: 16.1
click at [39, 143] on input "Congratulations!" at bounding box center [53, 145] width 72 height 6
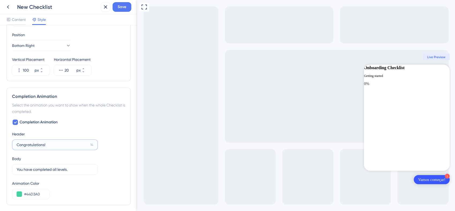
click at [39, 143] on input "Congratulations!" at bounding box center [53, 145] width 72 height 6
type input "Felicitaciones!"
click at [51, 172] on label "You have completed all levels. 10" at bounding box center [55, 169] width 86 height 11
click at [51, 172] on input "You have completed all levels." at bounding box center [52, 170] width 71 height 6
click at [51, 172] on label "You have completed all levels. 10" at bounding box center [55, 169] width 86 height 11
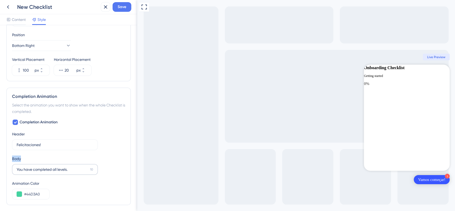
click at [51, 172] on input "You have completed all levels." at bounding box center [52, 170] width 71 height 6
click at [51, 172] on label "You have completed all levels. 10" at bounding box center [55, 169] width 86 height 11
click at [51, 172] on input "You have completed all levels." at bounding box center [52, 170] width 71 height 6
drag, startPoint x: 51, startPoint y: 172, endPoint x: 34, endPoint y: 169, distance: 16.9
click at [34, 169] on input "You have completed all levels." at bounding box center [52, 170] width 71 height 6
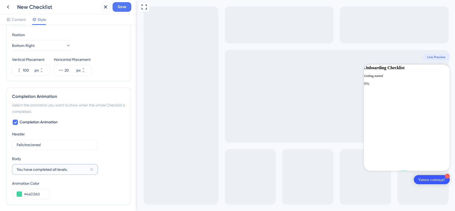
click at [34, 169] on input "You have completed all levels." at bounding box center [52, 170] width 71 height 6
type input "V"
click at [28, 167] on input "text" at bounding box center [55, 170] width 77 height 6
paste input "Has completado todos los pasos"
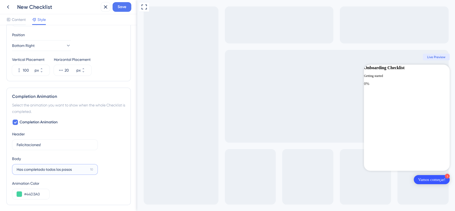
type input "Has completado todos los pasos"
click at [76, 180] on div "Animation Color" at bounding box center [68, 183] width 113 height 6
click at [60, 146] on input "Felicitaciones!" at bounding box center [53, 145] width 72 height 6
click at [27, 195] on input "#44D3A0" at bounding box center [34, 194] width 21 height 6
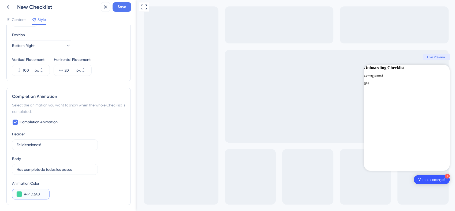
click at [27, 195] on input "#44D3A0" at bounding box center [34, 194] width 21 height 6
paste input "96BF32"
click at [34, 189] on div "#96BF32" at bounding box center [31, 194] width 38 height 11
click at [33, 193] on input "#96BF32" at bounding box center [34, 194] width 21 height 6
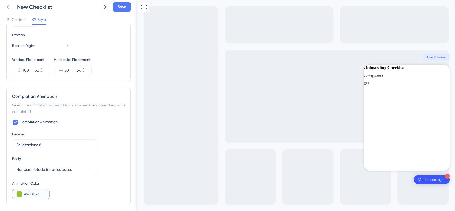
click at [33, 193] on input "#96BF32" at bounding box center [34, 194] width 21 height 6
paste input "A6DD2"
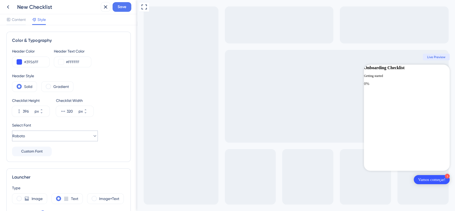
scroll to position [0, 0]
type input "#A6DD22"
click at [25, 23] on span "Content" at bounding box center [19, 19] width 14 height 6
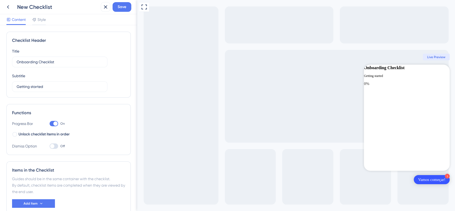
click at [51, 123] on div at bounding box center [54, 123] width 9 height 5
click at [50, 124] on input "On" at bounding box center [49, 124] width 0 height 0
checkbox input "false"
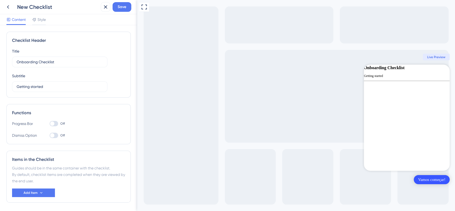
click at [54, 136] on div at bounding box center [54, 135] width 9 height 5
click at [50, 136] on input "Off" at bounding box center [49, 135] width 0 height 0
checkbox input "true"
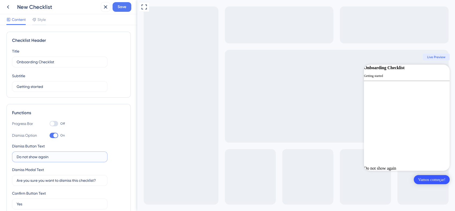
click at [50, 154] on input "Do not show again" at bounding box center [60, 157] width 86 height 6
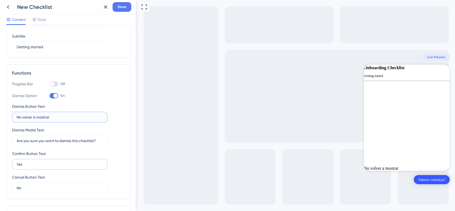
scroll to position [60, 0]
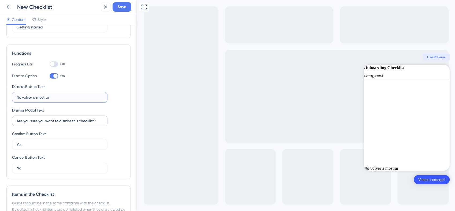
type input "No volver a mostrar"
click at [84, 120] on input "Are you sure you want to dismiss this checklist?" at bounding box center [60, 121] width 86 height 6
click at [63, 120] on input "Are you sure you want to dismiss this checklist?" at bounding box center [60, 121] width 86 height 6
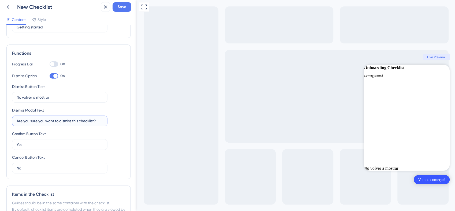
click at [63, 120] on input "Are you sure you want to dismiss this checklist?" at bounding box center [60, 121] width 86 height 6
paste input "¿Está seguro de que desea descartar esta lista de verificación"
click at [81, 123] on input "¿Está seguro de que desea descartar esta lista de verificación?" at bounding box center [60, 121] width 86 height 6
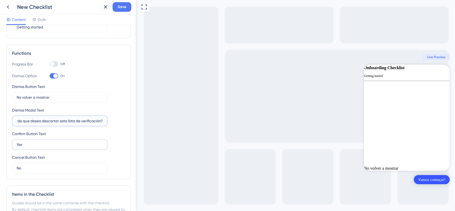
type input "¿Está seguro de que desea descartar esta lista de verificación?"
click at [50, 144] on input "Yes" at bounding box center [60, 145] width 86 height 6
type input "Sí"
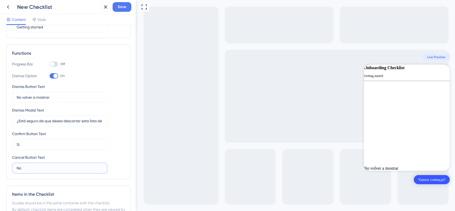
click at [39, 165] on input "No" at bounding box center [60, 168] width 86 height 6
click at [124, 157] on div "Functions Progress Bar Off Dismiss Option On Dismiss Button Text No volver a mo…" at bounding box center [68, 112] width 124 height 135
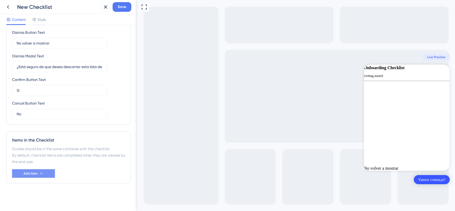
click at [44, 169] on button "Add Item" at bounding box center [33, 173] width 43 height 9
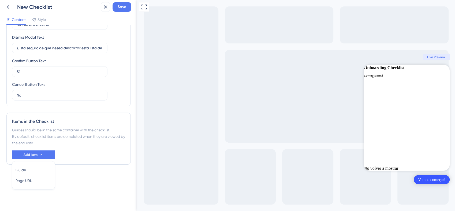
click at [75, 150] on div "Add Item Guide Guide Page URL Page URL" at bounding box center [68, 154] width 113 height 9
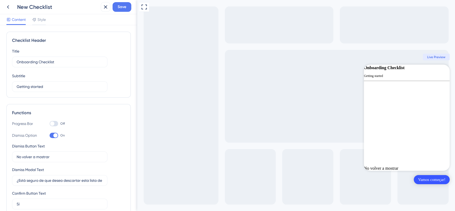
click at [56, 124] on div at bounding box center [54, 123] width 9 height 5
click at [50, 124] on input "Off" at bounding box center [49, 124] width 0 height 0
checkbox input "true"
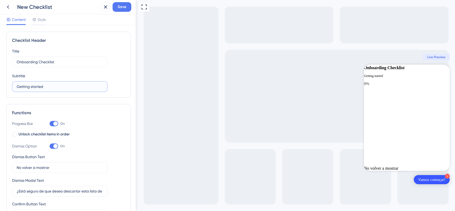
click at [56, 87] on input "Getting started" at bounding box center [60, 87] width 86 height 6
click at [54, 88] on input "Getting started" at bounding box center [60, 87] width 86 height 6
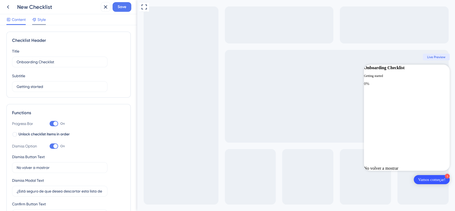
click at [44, 24] on div "Style" at bounding box center [39, 20] width 14 height 9
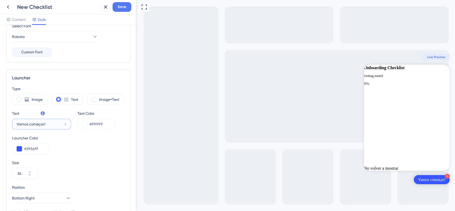
click at [48, 126] on input "Vamos começar!" at bounding box center [40, 124] width 46 height 6
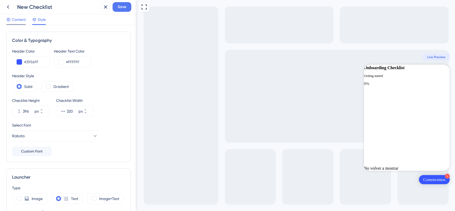
type input "Comencemos"
click at [16, 22] on span "Content" at bounding box center [19, 19] width 14 height 6
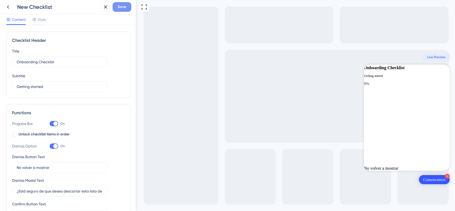
click at [124, 9] on span "Save" at bounding box center [122, 7] width 9 height 6
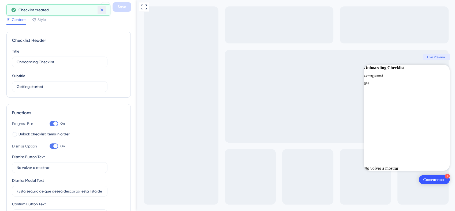
click at [101, 11] on icon at bounding box center [101, 9] width 5 height 5
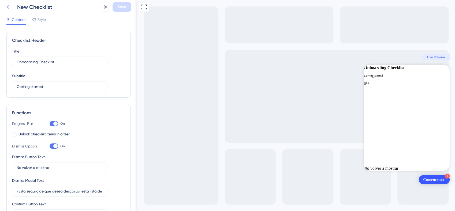
click at [10, 7] on icon at bounding box center [8, 7] width 6 height 6
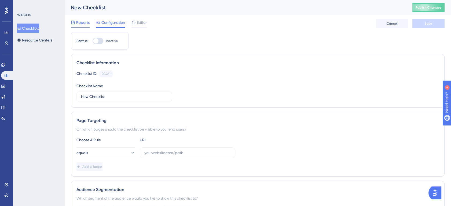
click at [82, 25] on span "Reports" at bounding box center [82, 22] width 13 height 6
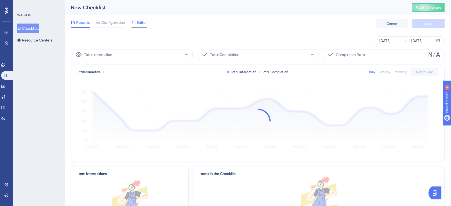
click at [139, 25] on span "Editor" at bounding box center [142, 22] width 10 height 6
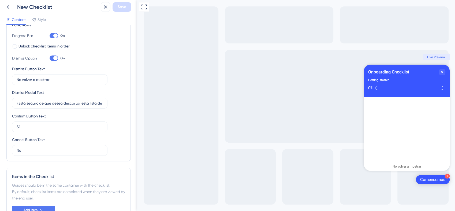
scroll to position [124, 0]
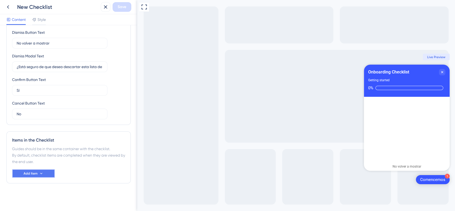
click at [47, 174] on button "Add Item" at bounding box center [33, 173] width 43 height 9
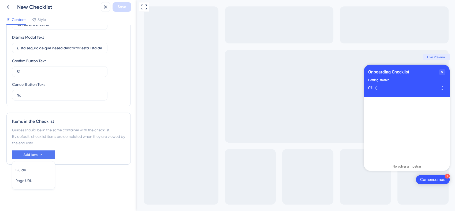
click at [84, 161] on div "Items in the Checklist Guides should be in the same container with the checklis…" at bounding box center [68, 139] width 124 height 52
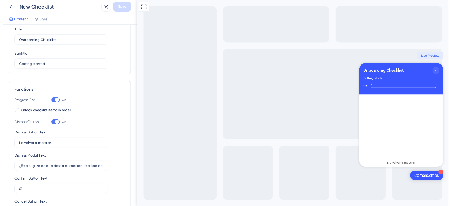
scroll to position [0, 0]
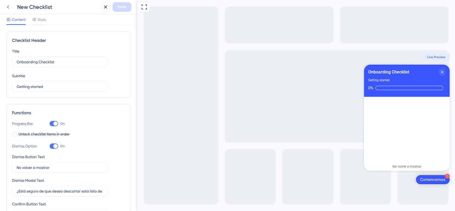
click at [9, 5] on icon at bounding box center [8, 7] width 6 height 6
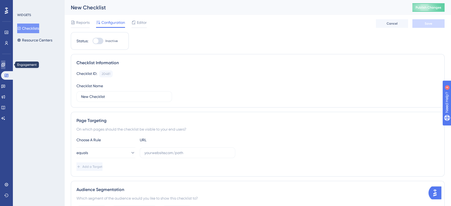
click at [5, 67] on link at bounding box center [3, 65] width 4 height 9
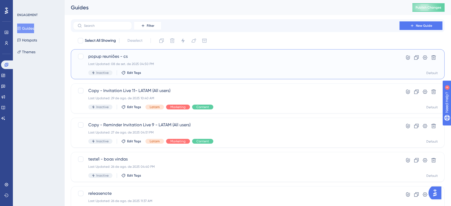
click at [141, 58] on span "popup reuniões - cs" at bounding box center [236, 56] width 296 height 6
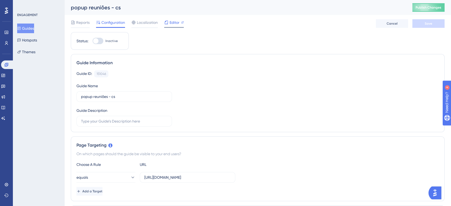
click at [168, 20] on icon at bounding box center [166, 22] width 4 height 4
click at [171, 24] on span "Editor" at bounding box center [174, 22] width 10 height 6
click at [28, 49] on button "Themes" at bounding box center [26, 52] width 18 height 10
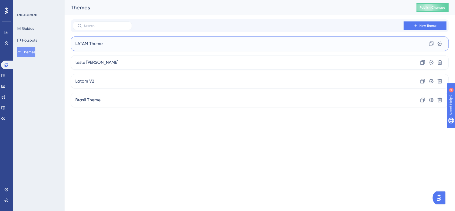
click at [154, 42] on div "LATAM Theme Clone Settings" at bounding box center [260, 43] width 378 height 14
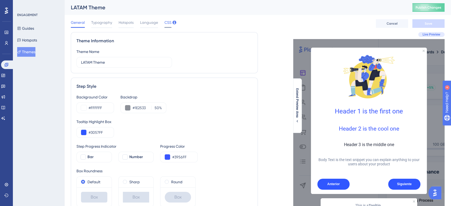
click at [165, 24] on span "CSS" at bounding box center [167, 22] width 7 height 6
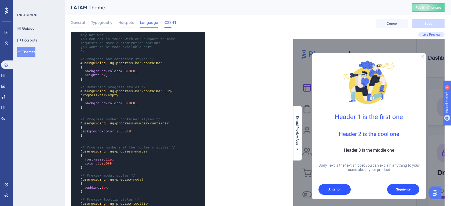
scroll to position [40, 0]
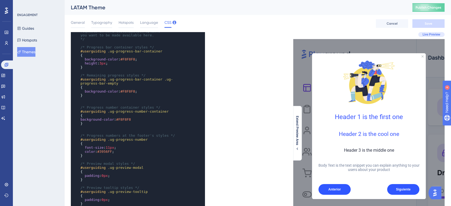
click at [151, 18] on div "General Typography Hotspots Language CSS Cancel Save" at bounding box center [258, 23] width 374 height 17
click at [152, 22] on span "Language" at bounding box center [149, 22] width 18 height 6
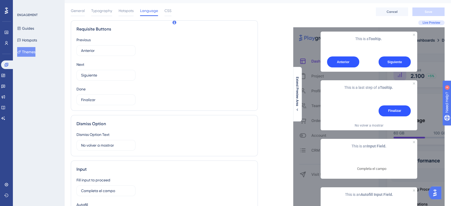
scroll to position [0, 0]
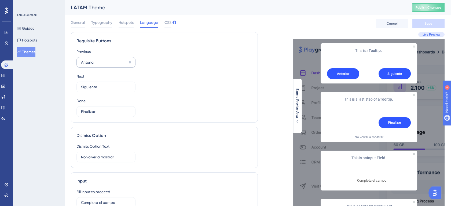
click at [108, 59] on label "Anterior 8" at bounding box center [105, 62] width 59 height 11
click at [108, 60] on input "Anterior" at bounding box center [104, 63] width 46 height 6
click at [108, 59] on label "Anterior 8" at bounding box center [105, 62] width 59 height 11
click at [108, 60] on input "Anterior" at bounding box center [104, 63] width 46 height 6
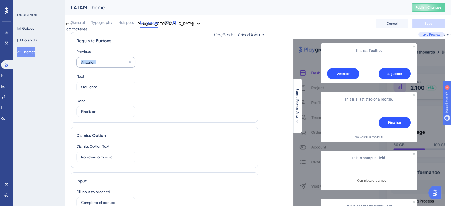
click at [108, 59] on label "Anterior 8" at bounding box center [105, 62] width 59 height 11
click at [108, 60] on input "Anterior" at bounding box center [104, 63] width 46 height 6
click at [108, 59] on label "Anterior 8" at bounding box center [105, 62] width 59 height 11
click at [108, 60] on input "Anterior" at bounding box center [104, 63] width 46 height 6
click at [108, 59] on label "Anterior 8" at bounding box center [105, 62] width 59 height 11
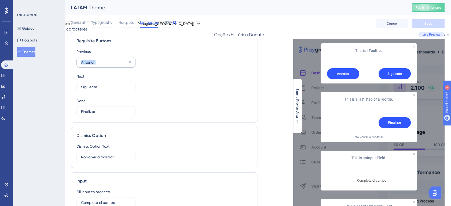
click at [108, 60] on input "Anterior" at bounding box center [104, 63] width 46 height 6
click at [232, 79] on div "Previous Anterior 8 Next Siguiente 7 Done Finalizar 7" at bounding box center [164, 83] width 176 height 69
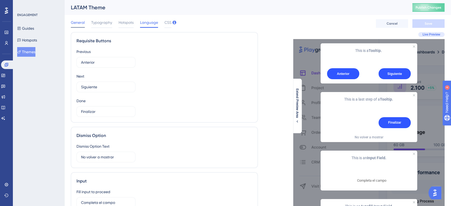
click at [80, 21] on span "General" at bounding box center [78, 22] width 14 height 6
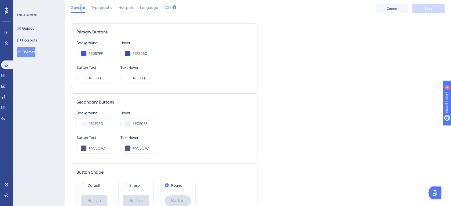
scroll to position [293, 0]
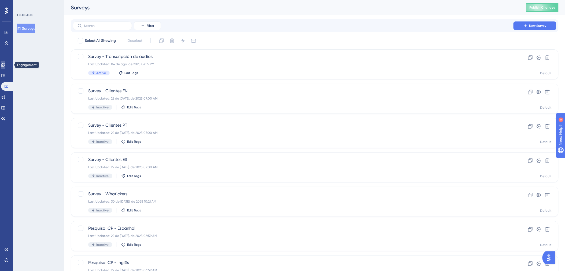
click at [5, 69] on link at bounding box center [3, 65] width 4 height 9
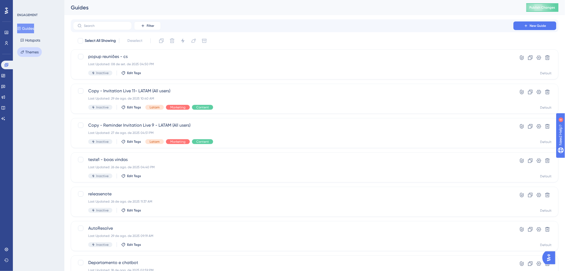
click at [34, 54] on button "Themes" at bounding box center [29, 52] width 25 height 10
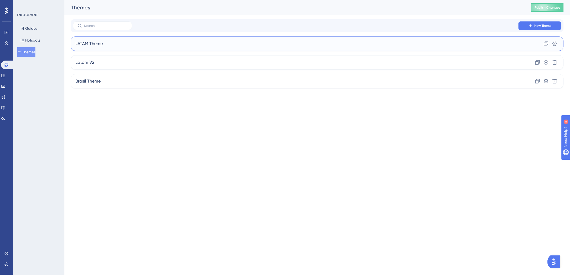
click at [112, 44] on div "LATAM Theme Clone Settings" at bounding box center [317, 43] width 492 height 14
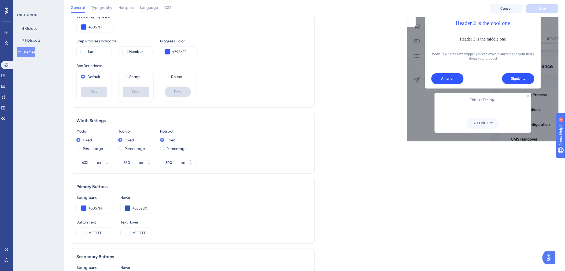
scroll to position [230, 0]
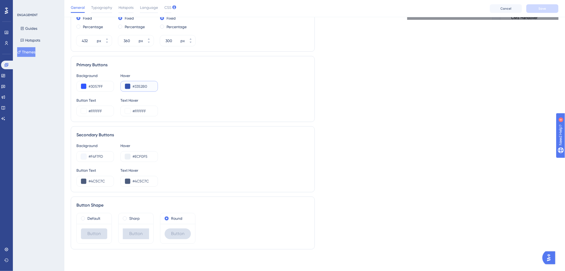
click at [145, 85] on input "#3352B0" at bounding box center [142, 86] width 21 height 6
click at [148, 85] on input "#3352B0" at bounding box center [142, 86] width 21 height 6
drag, startPoint x: 149, startPoint y: 86, endPoint x: 132, endPoint y: 86, distance: 17.4
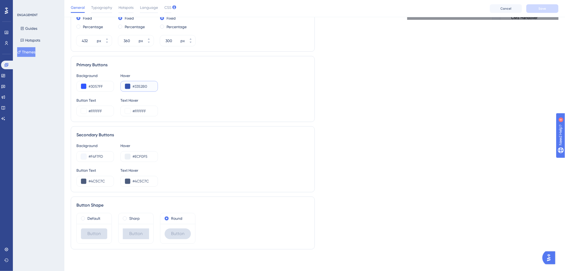
click at [132, 86] on div "#3352B0" at bounding box center [139, 86] width 38 height 11
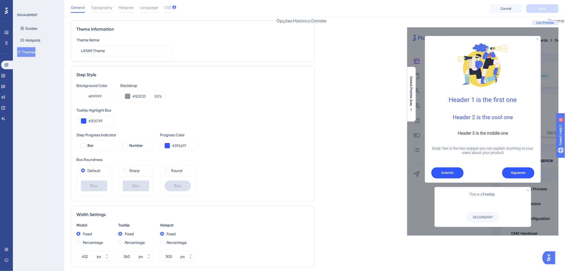
scroll to position [0, 0]
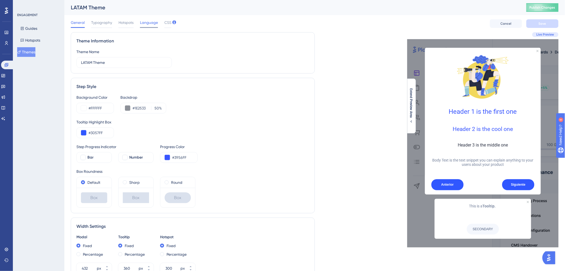
click at [141, 19] on span "Language" at bounding box center [149, 22] width 18 height 6
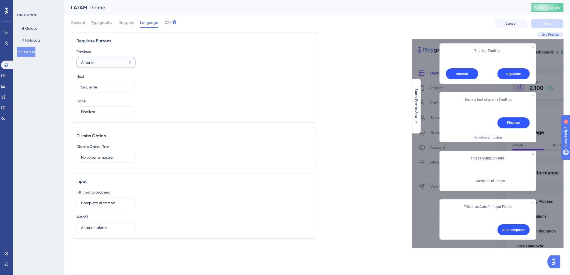
click at [95, 62] on input "Anterior" at bounding box center [104, 63] width 46 height 6
type input "ANTERIOR"
click at [97, 86] on input "Siguiente" at bounding box center [104, 87] width 46 height 6
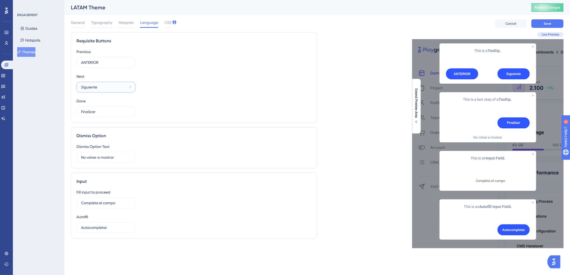
click at [97, 86] on input "Siguiente" at bounding box center [104, 87] width 46 height 6
type input "SIGUINTE"
click at [88, 111] on input "Finalizar" at bounding box center [104, 112] width 46 height 6
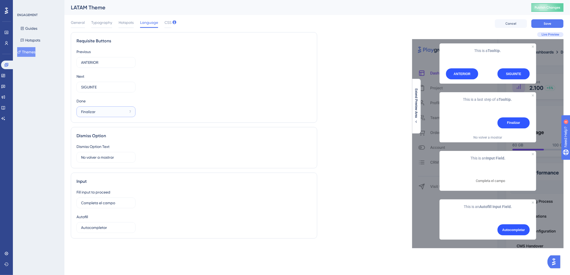
click at [88, 111] on input "Finalizar" at bounding box center [104, 112] width 46 height 6
type input "FINALIZAR"
click at [546, 24] on span "Save" at bounding box center [547, 23] width 8 height 4
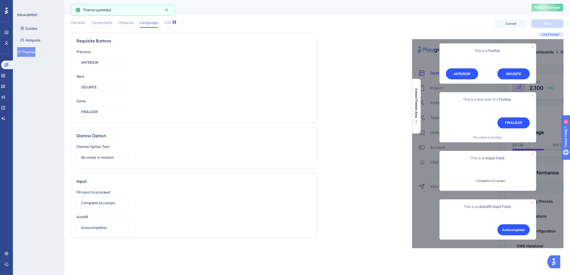
click at [551, 9] on span "Publish Changes" at bounding box center [547, 7] width 26 height 4
click at [81, 23] on span "General" at bounding box center [78, 22] width 14 height 6
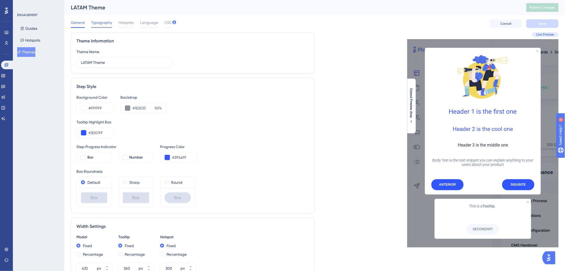
click at [107, 24] on span "Typography" at bounding box center [101, 22] width 21 height 6
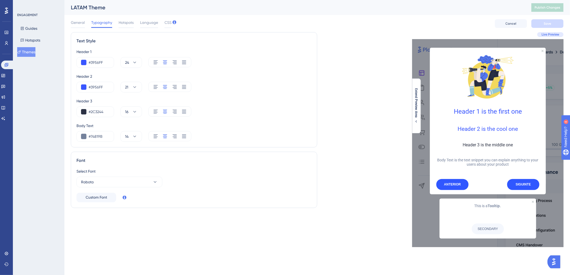
click at [133, 105] on div "Header 3 #2C3244 16" at bounding box center [193, 107] width 235 height 19
click at [133, 109] on icon at bounding box center [134, 111] width 5 height 5
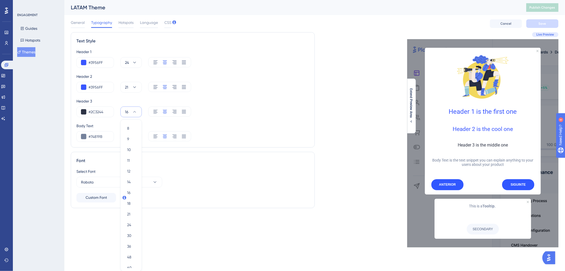
scroll to position [18, 0]
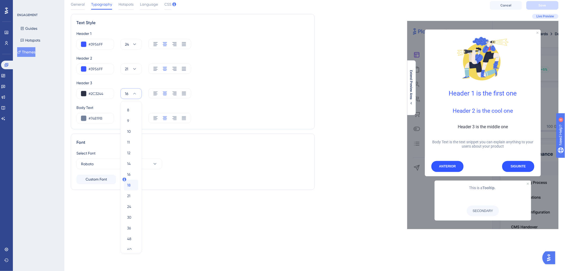
click at [127, 187] on span "18" at bounding box center [128, 185] width 3 height 6
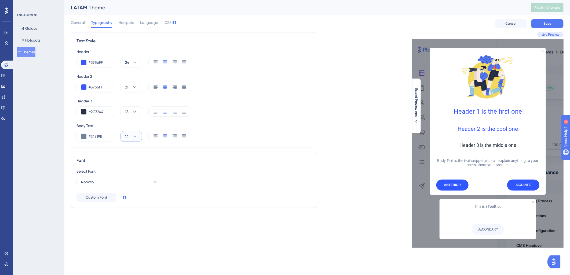
click at [135, 135] on icon at bounding box center [134, 136] width 5 height 5
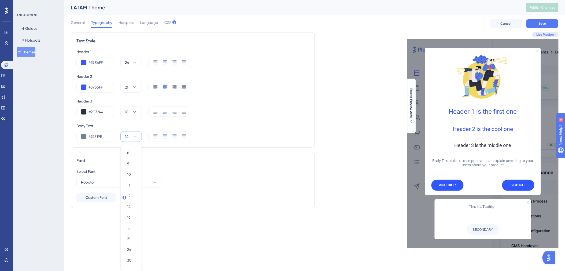
scroll to position [43, 0]
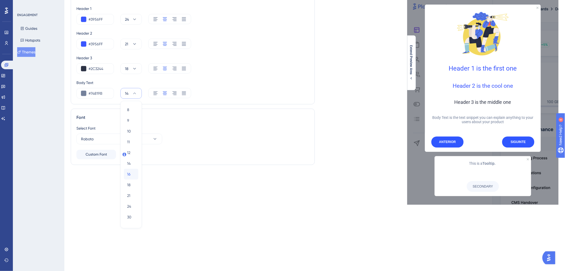
click at [132, 175] on div "16 16" at bounding box center [131, 174] width 8 height 11
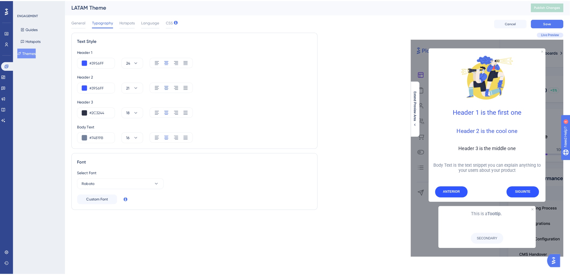
scroll to position [0, 0]
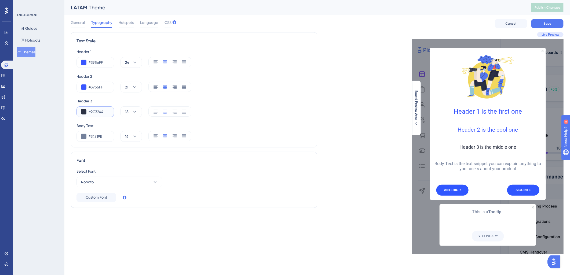
click at [104, 112] on input "#2C3244" at bounding box center [98, 112] width 21 height 6
paste input "0F2A51"
type input "#0F2A51"
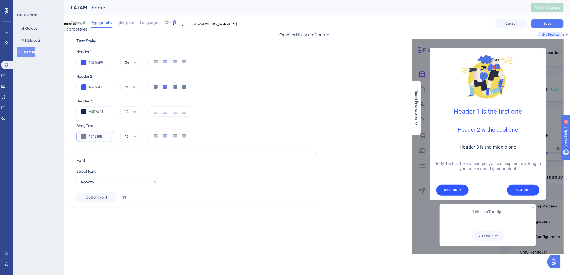
click at [100, 135] on input "#74819B" at bounding box center [98, 136] width 21 height 6
paste input "0F2A51"
type input "#0F2A51"
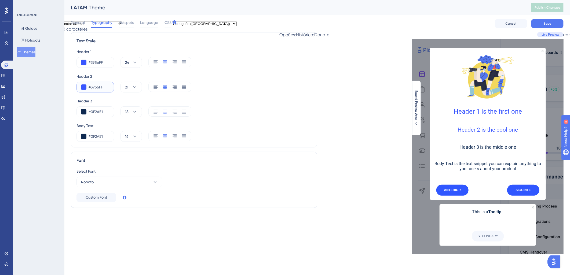
click at [96, 89] on input "#3956FF" at bounding box center [98, 87] width 21 height 6
paste input "96BF32"
type input "#96BF32"
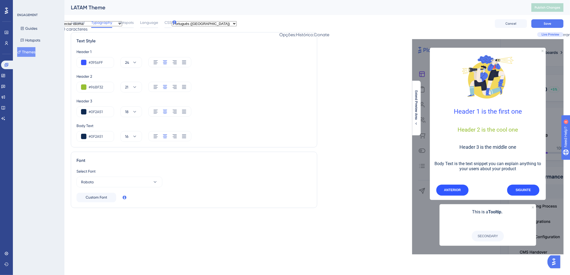
click at [286, 116] on div "#0F2A51 18" at bounding box center [193, 111] width 235 height 11
click at [156, 134] on icon at bounding box center [155, 136] width 5 height 5
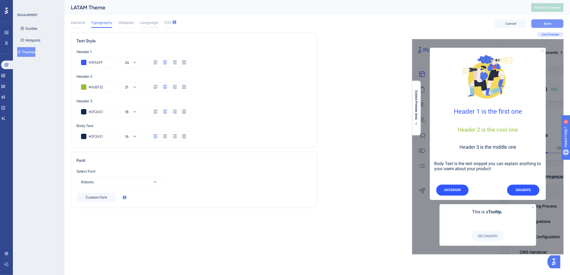
click at [542, 25] on button "Save" at bounding box center [547, 23] width 32 height 9
click at [550, 7] on span "Publish Changes" at bounding box center [547, 7] width 26 height 4
click at [94, 62] on input "#3956FF" at bounding box center [98, 62] width 21 height 6
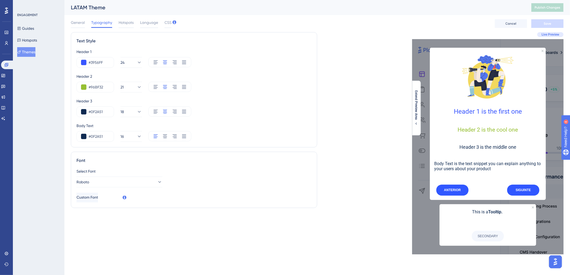
click at [356, 174] on div "Live Preview Header 1 is the first one Header 2 is the cool one Header 3 is the…" at bounding box center [440, 143] width 246 height 222
click at [29, 28] on button "Guides" at bounding box center [25, 29] width 17 height 10
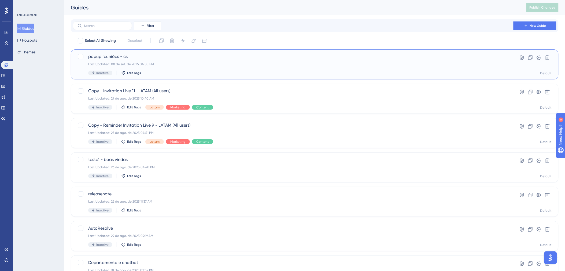
click at [187, 64] on div "Last Updated: 08 de set. de 2025 04:50 PM" at bounding box center [293, 64] width 410 height 4
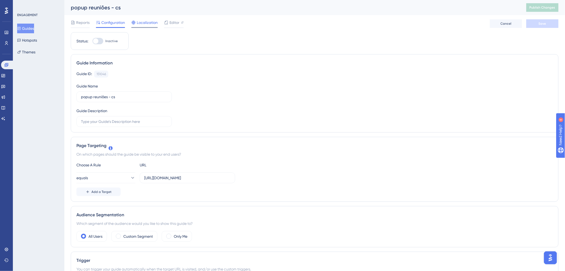
click at [141, 24] on span "Localization" at bounding box center [147, 22] width 21 height 6
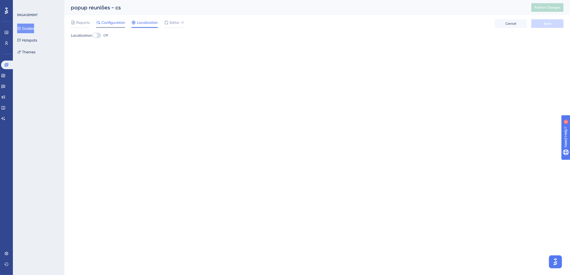
click at [109, 23] on span "Configuration" at bounding box center [113, 22] width 24 height 6
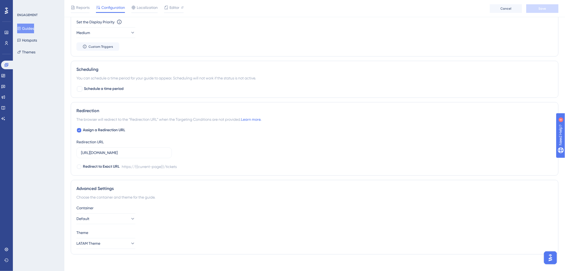
scroll to position [301, 0]
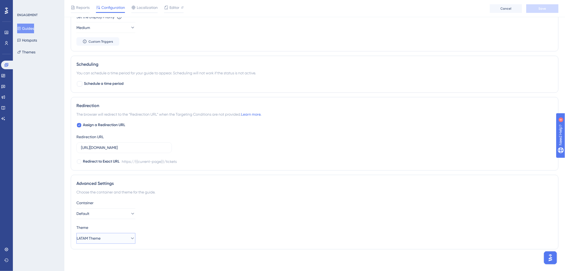
click at [119, 239] on button "LATAM Theme" at bounding box center [105, 238] width 59 height 11
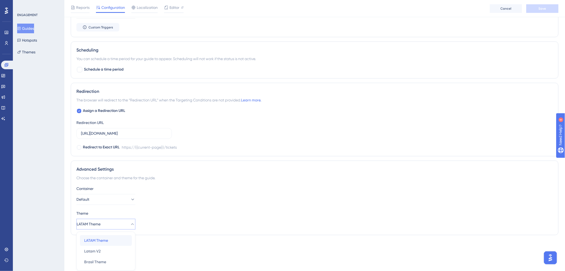
click at [112, 243] on div "LATAM Theme LATAM Theme" at bounding box center [105, 240] width 43 height 11
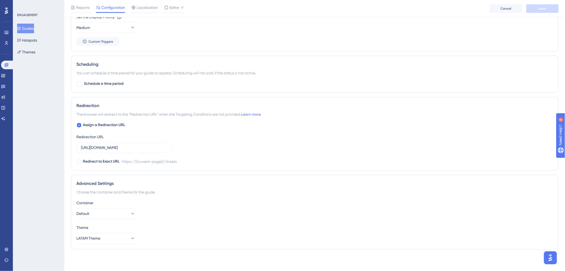
scroll to position [301, 0]
click at [181, 216] on div "Container Default" at bounding box center [314, 209] width 476 height 19
click at [98, 214] on button "Default" at bounding box center [105, 213] width 59 height 11
click at [167, 214] on div "Container Default" at bounding box center [314, 209] width 476 height 19
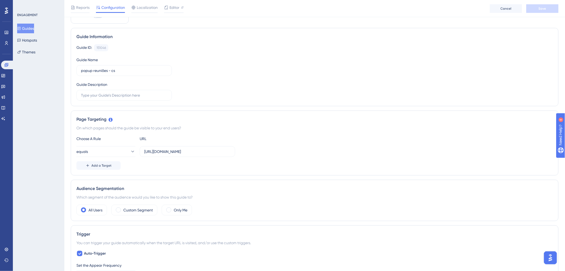
scroll to position [0, 0]
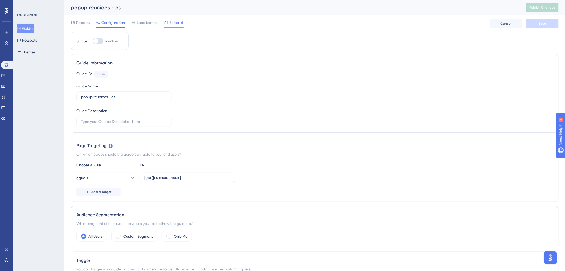
click at [168, 23] on div "Editor" at bounding box center [174, 22] width 20 height 6
